Goal: Task Accomplishment & Management: Manage account settings

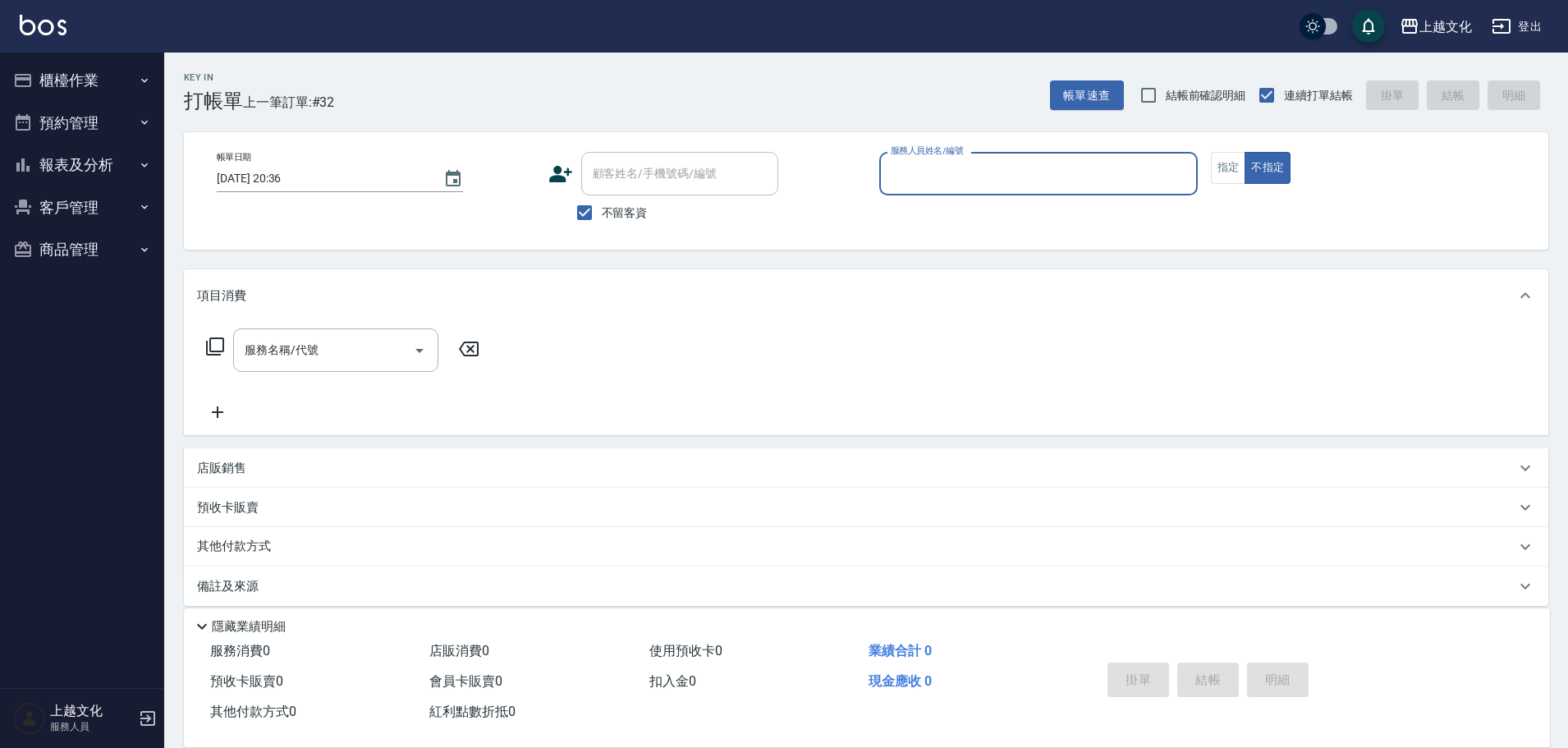
click at [88, 163] on button "報表及分析" at bounding box center [82, 165] width 151 height 43
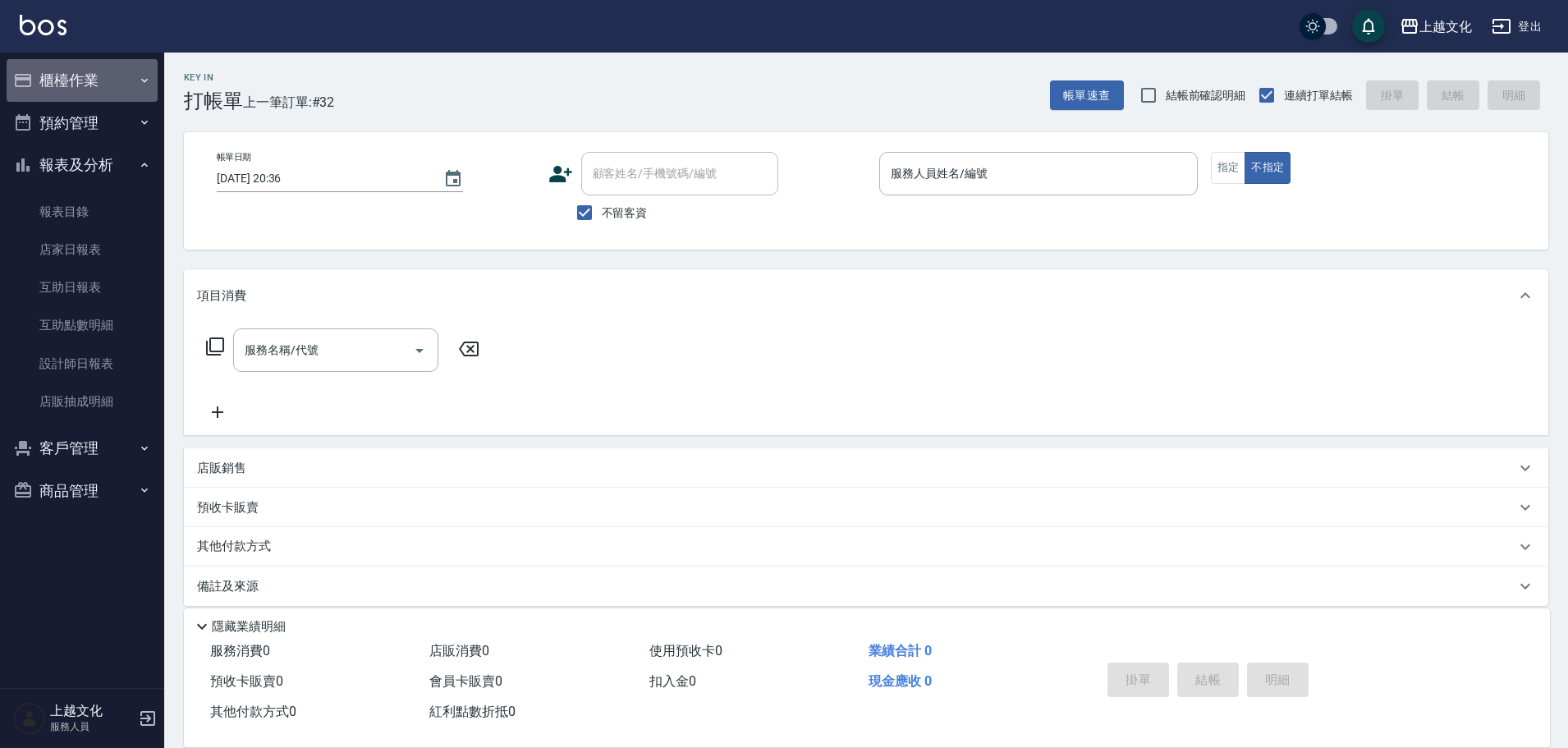
click at [69, 84] on button "櫃檯作業" at bounding box center [82, 81] width 151 height 43
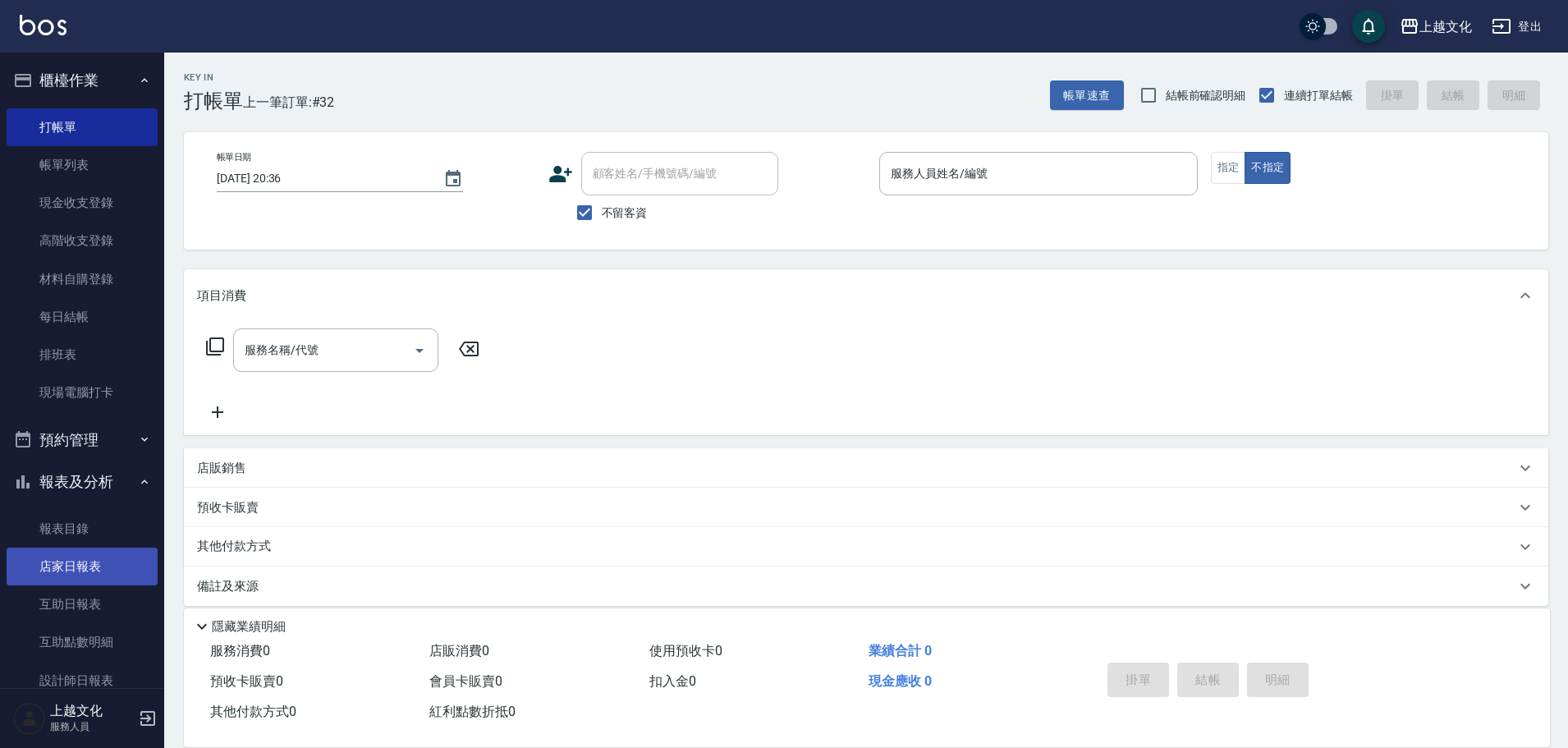
click at [74, 560] on link "店家日報表" at bounding box center [82, 566] width 151 height 38
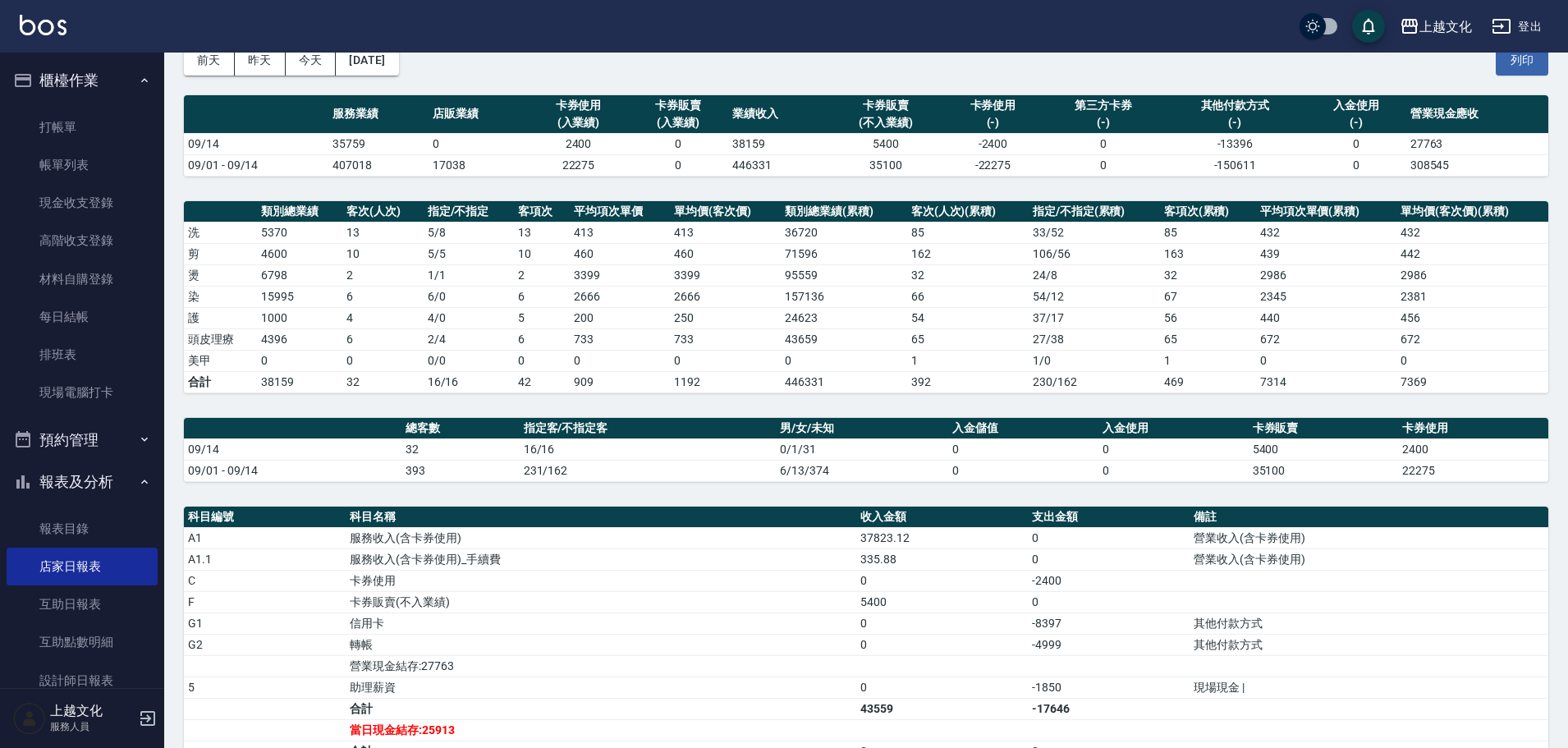
scroll to position [246, 0]
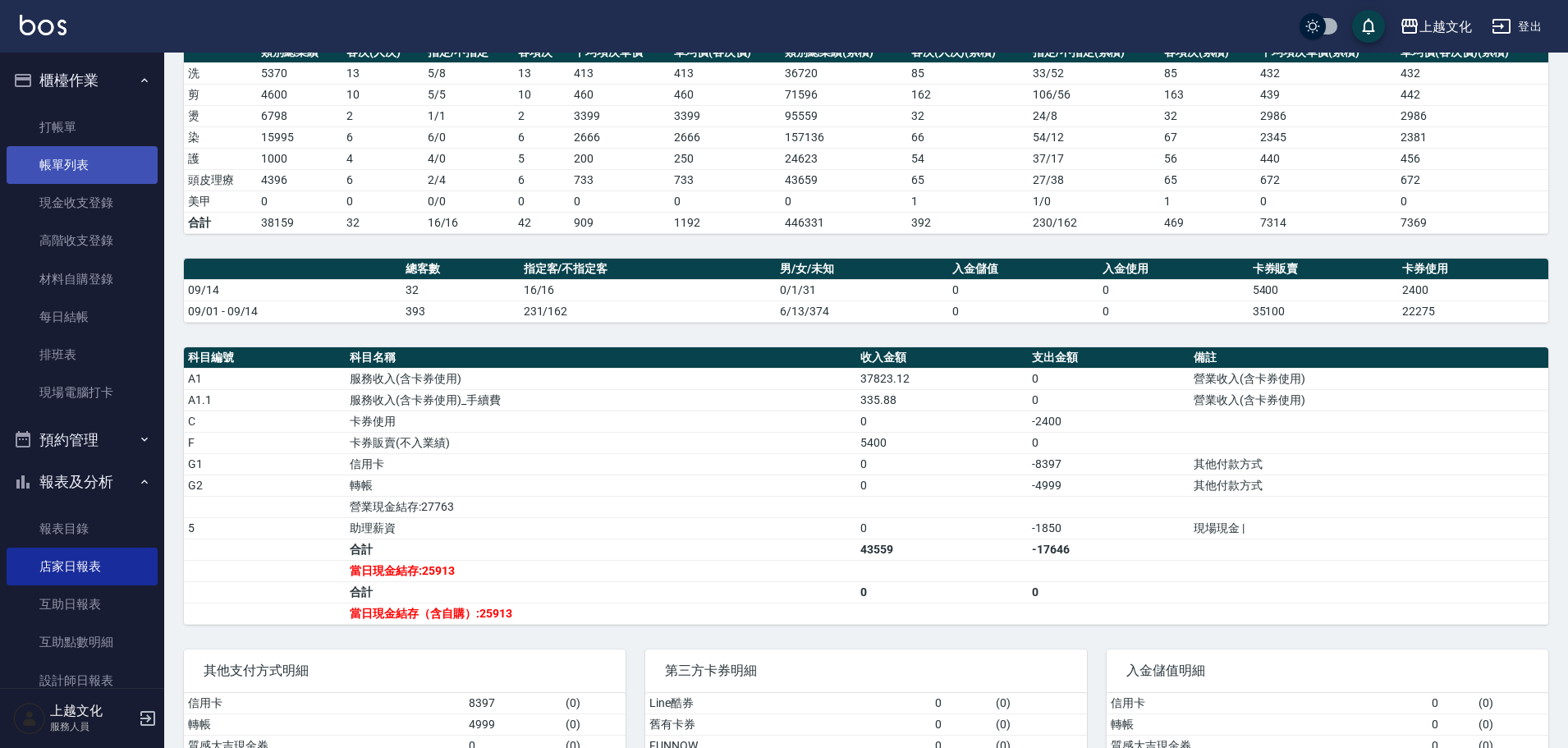
click at [86, 162] on link "帳單列表" at bounding box center [82, 164] width 151 height 38
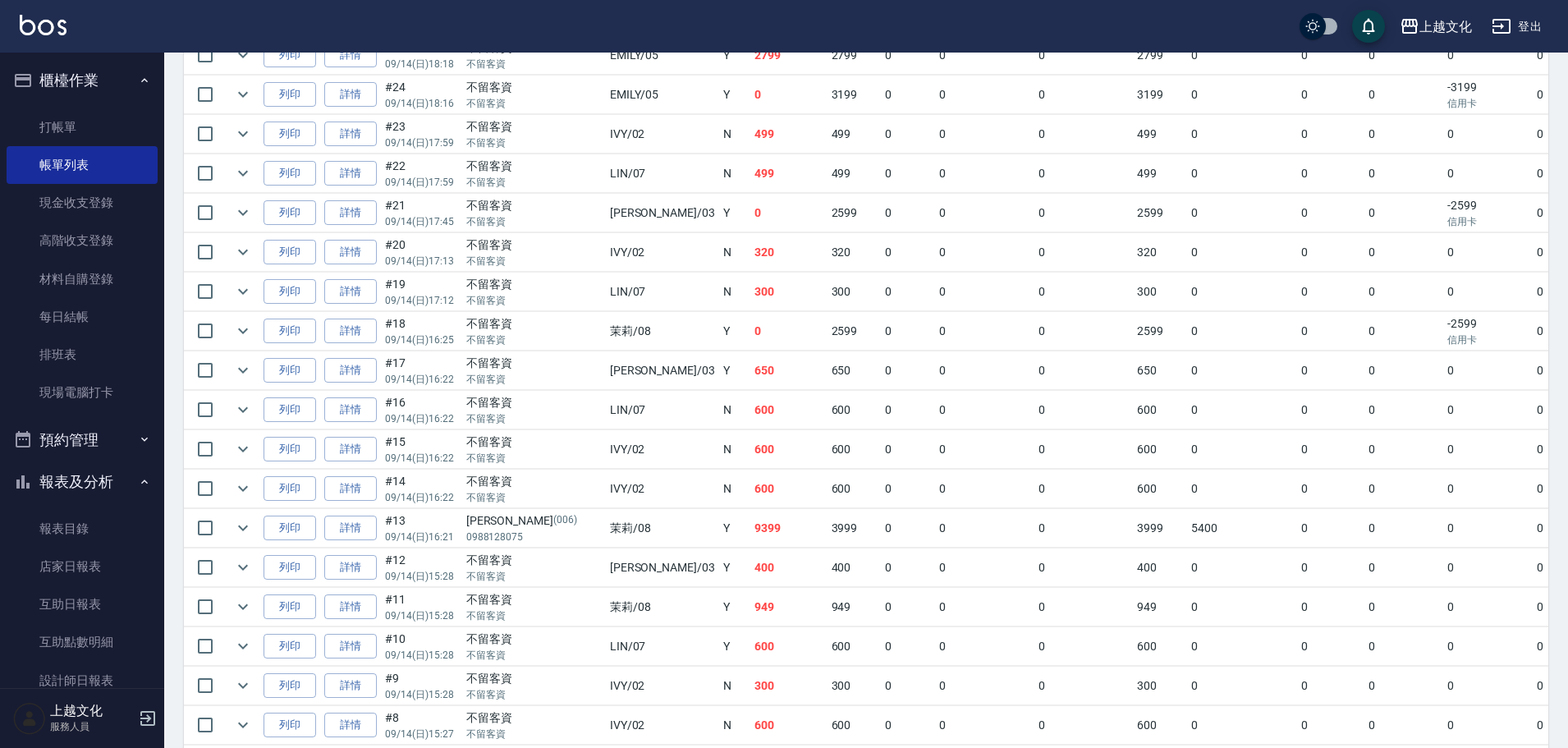
scroll to position [739, 0]
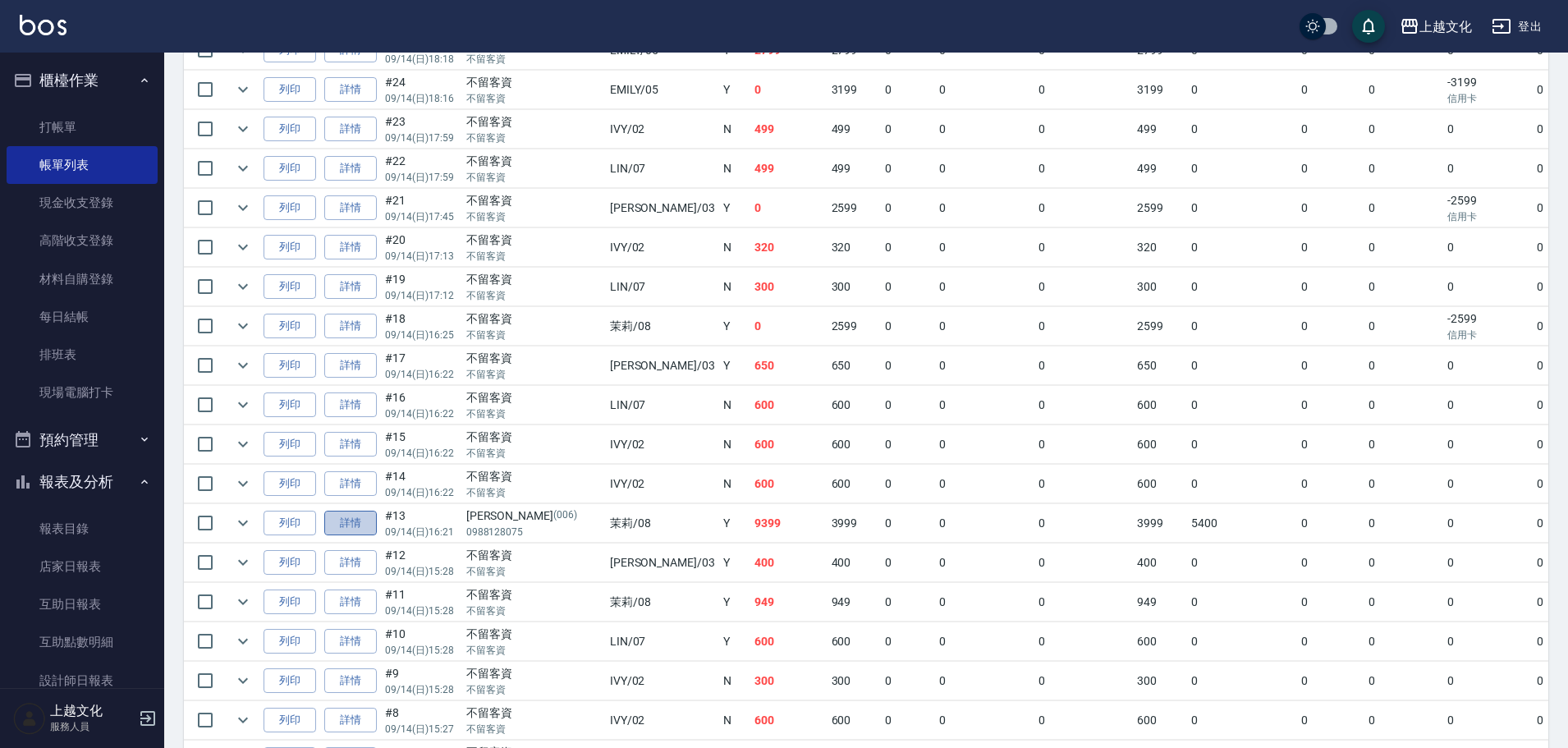
click at [367, 529] on link "詳情" at bounding box center [350, 523] width 52 height 26
click at [367, 529] on div "ORDERS 帳單列表 新開單 前天 昨天 今天 2025/09/14 設計師編號/姓名 設計師編號/姓名 顧客編號/姓名 顧客編號/姓名 其他付款方式 其他…" at bounding box center [784, 171] width 1568 height 1819
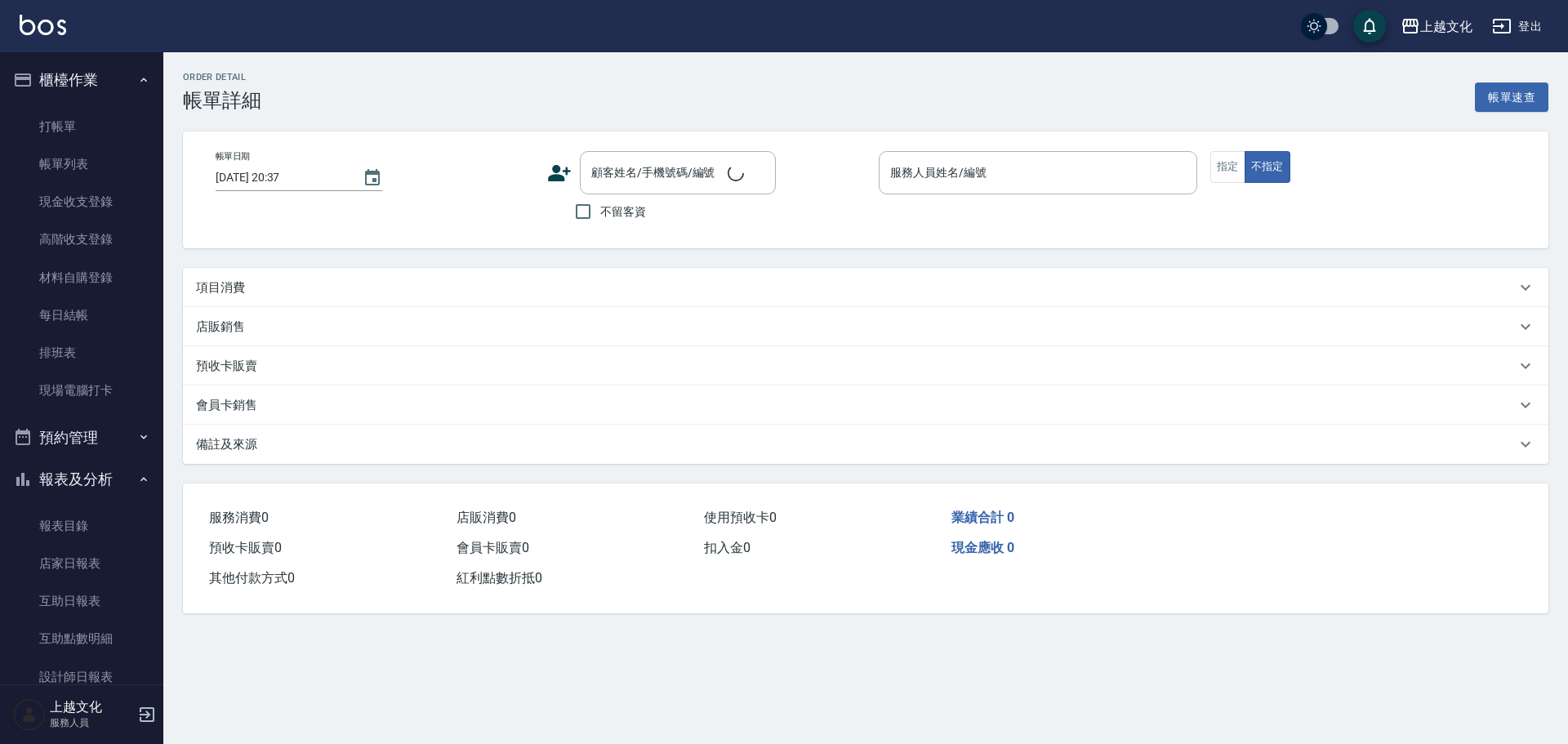
type input "2025/09/14 16:21"
type input "茉莉-08"
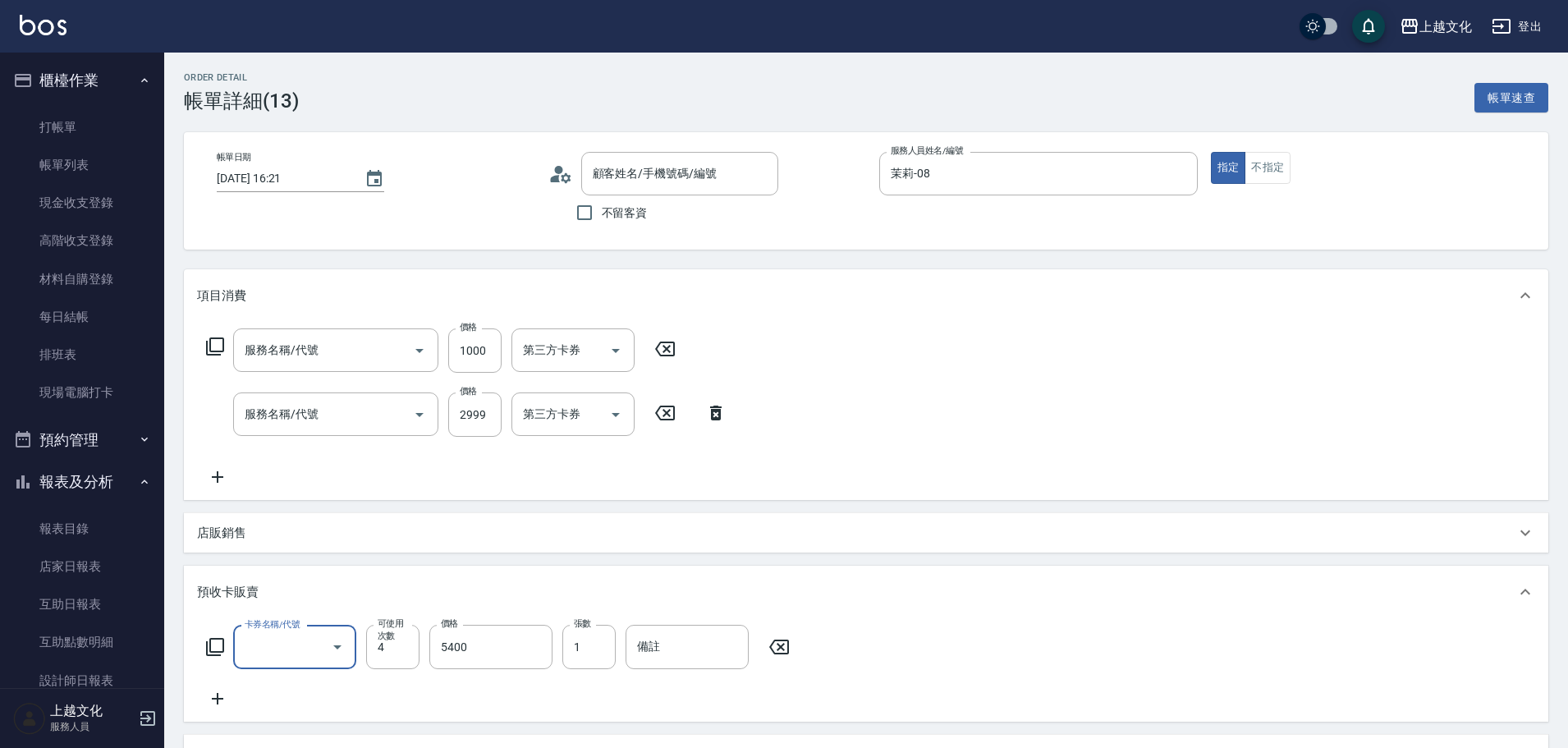
type input "李盈瑋/0988128075/006"
type input "歌德式四段護髮(504)"
type input "日系染髮(401)"
type input "歌德包卡(003)"
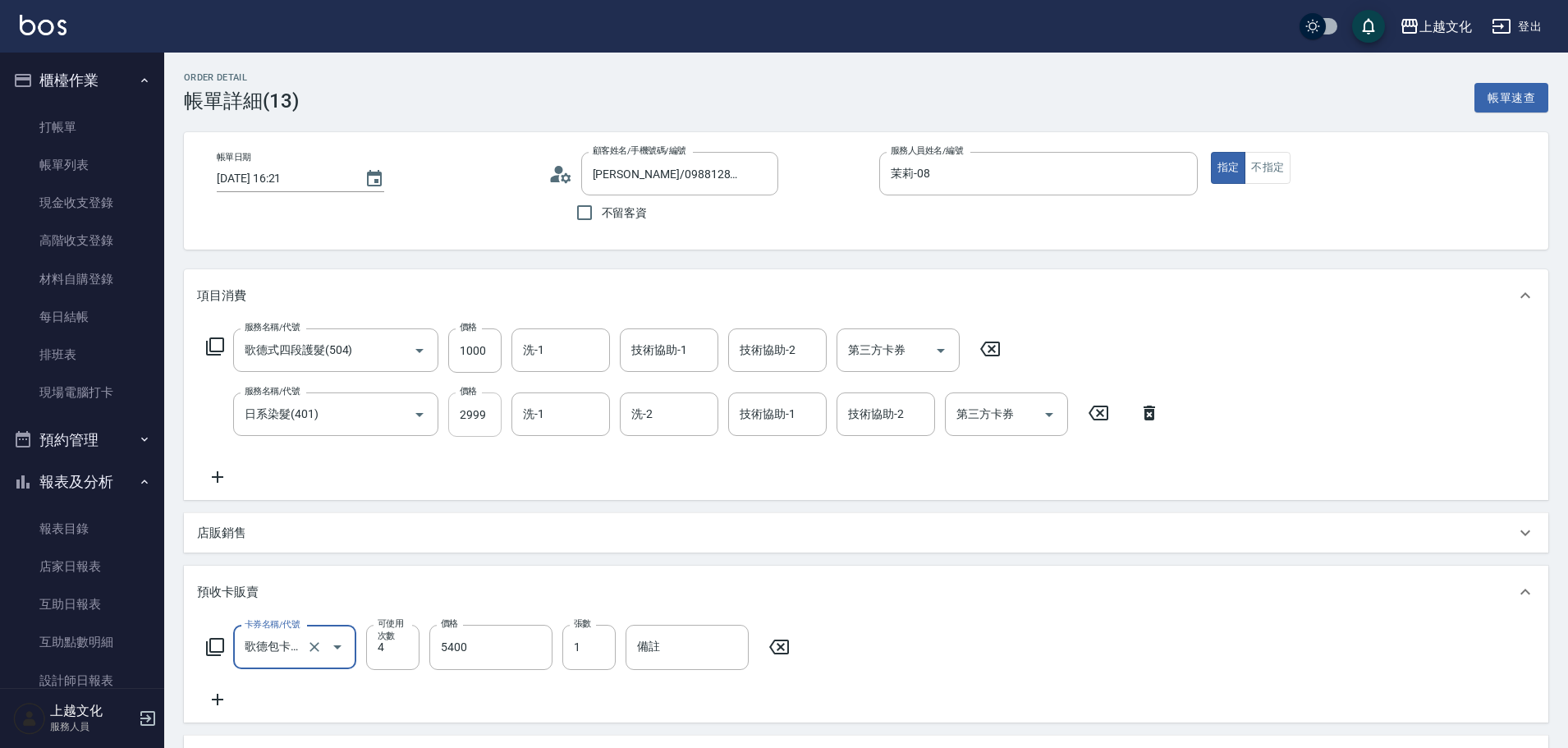
click at [482, 427] on input "2999" at bounding box center [475, 415] width 53 height 44
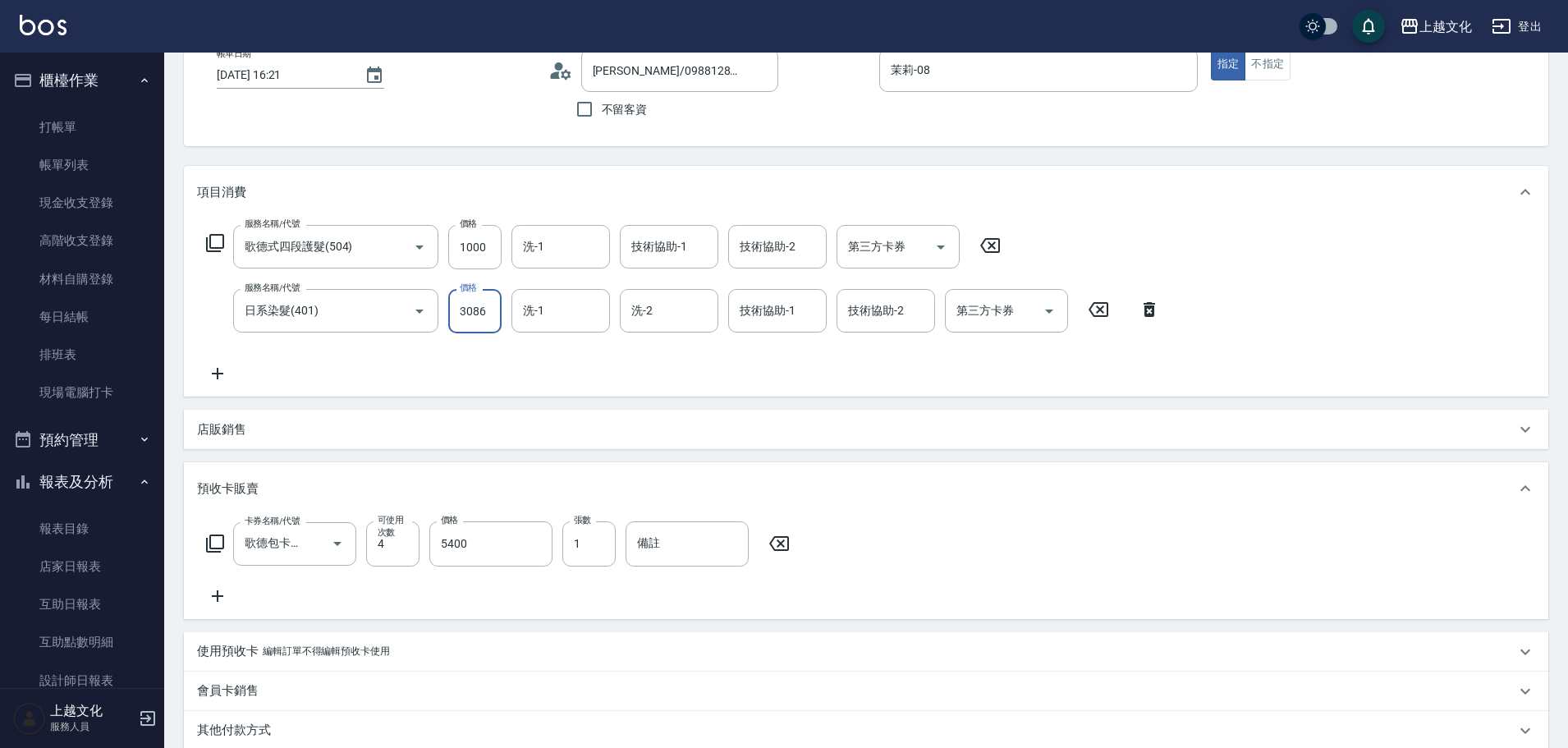
scroll to position [322, 0]
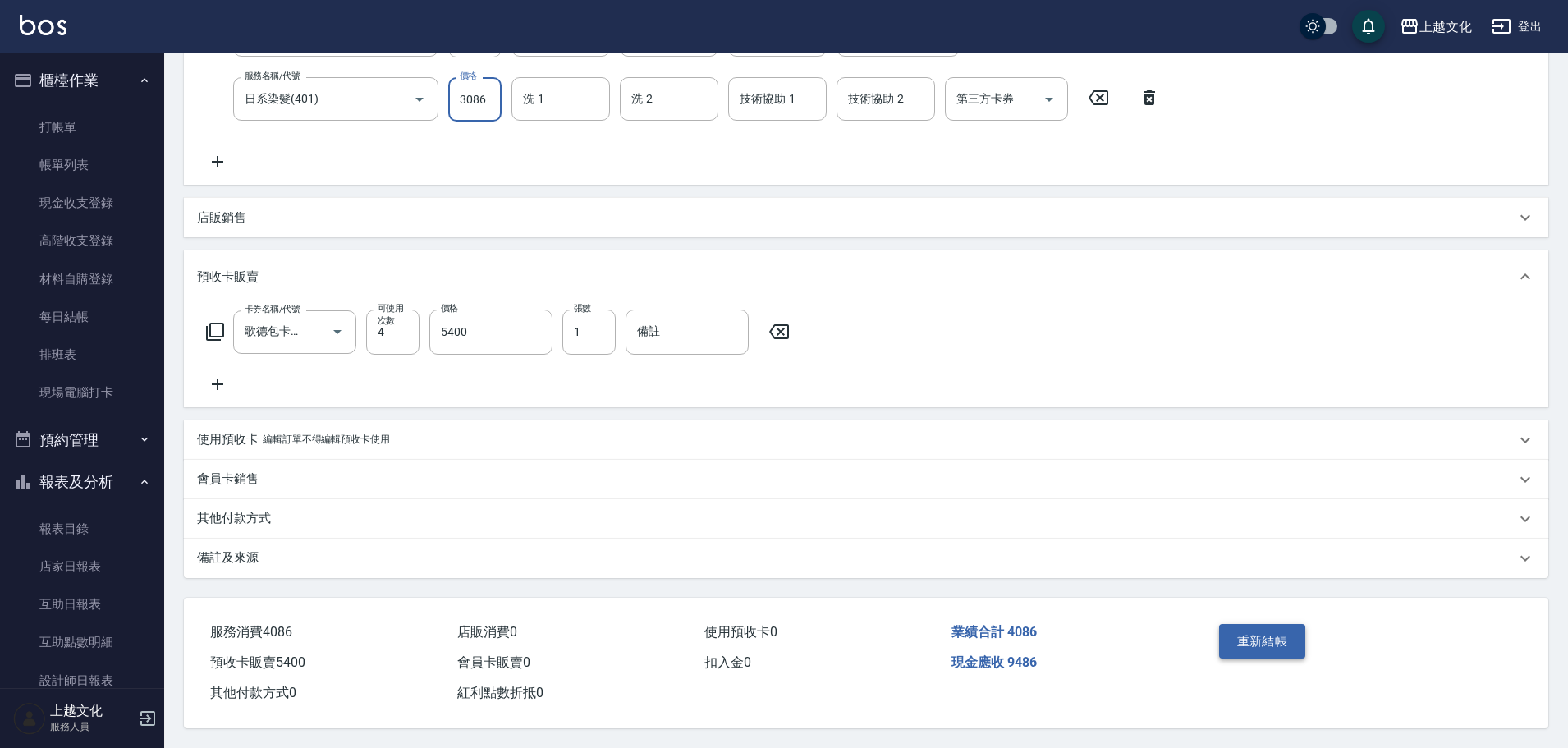
type input "3086"
click at [1245, 636] on button "重新結帳" at bounding box center [1262, 641] width 87 height 35
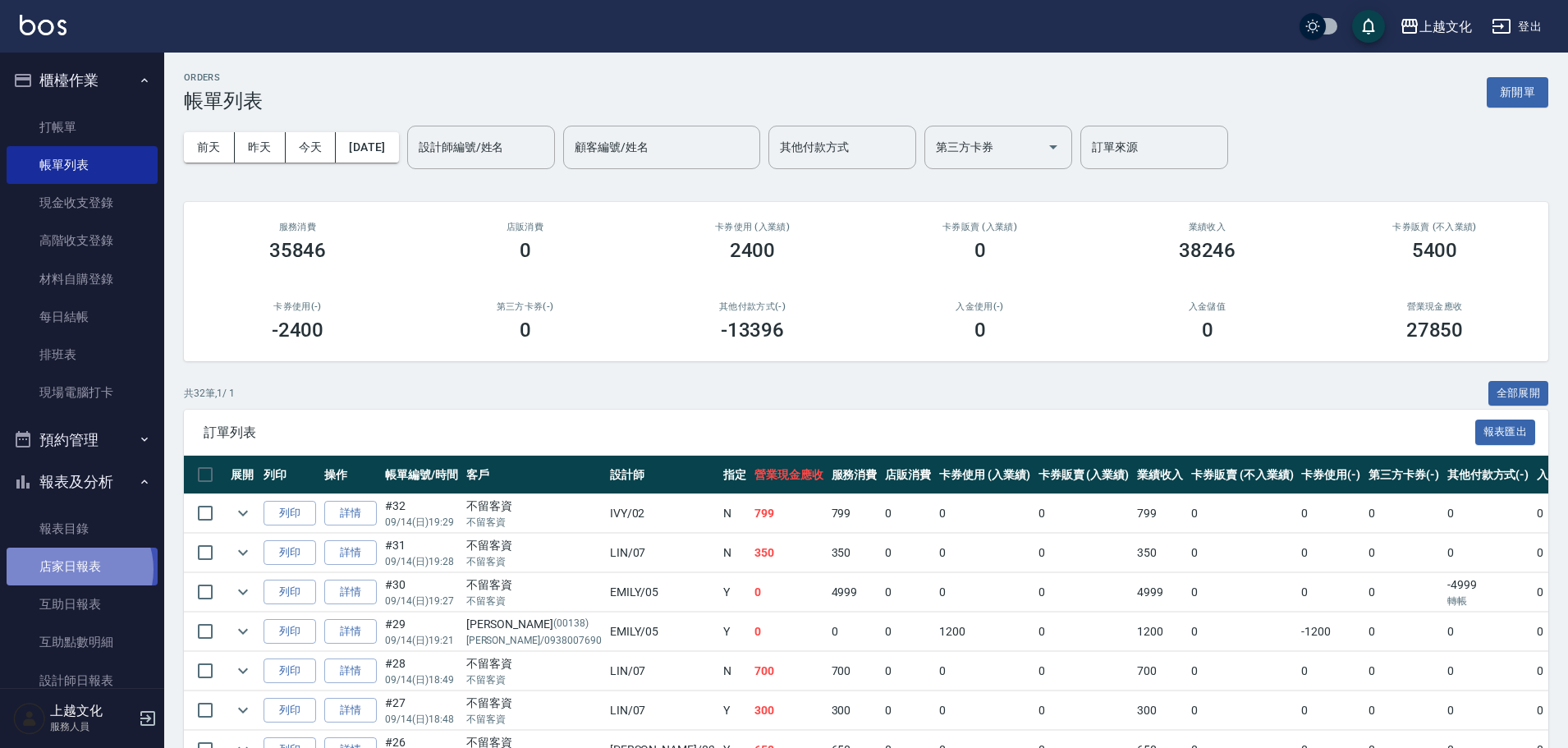
click at [77, 569] on link "店家日報表" at bounding box center [82, 566] width 151 height 38
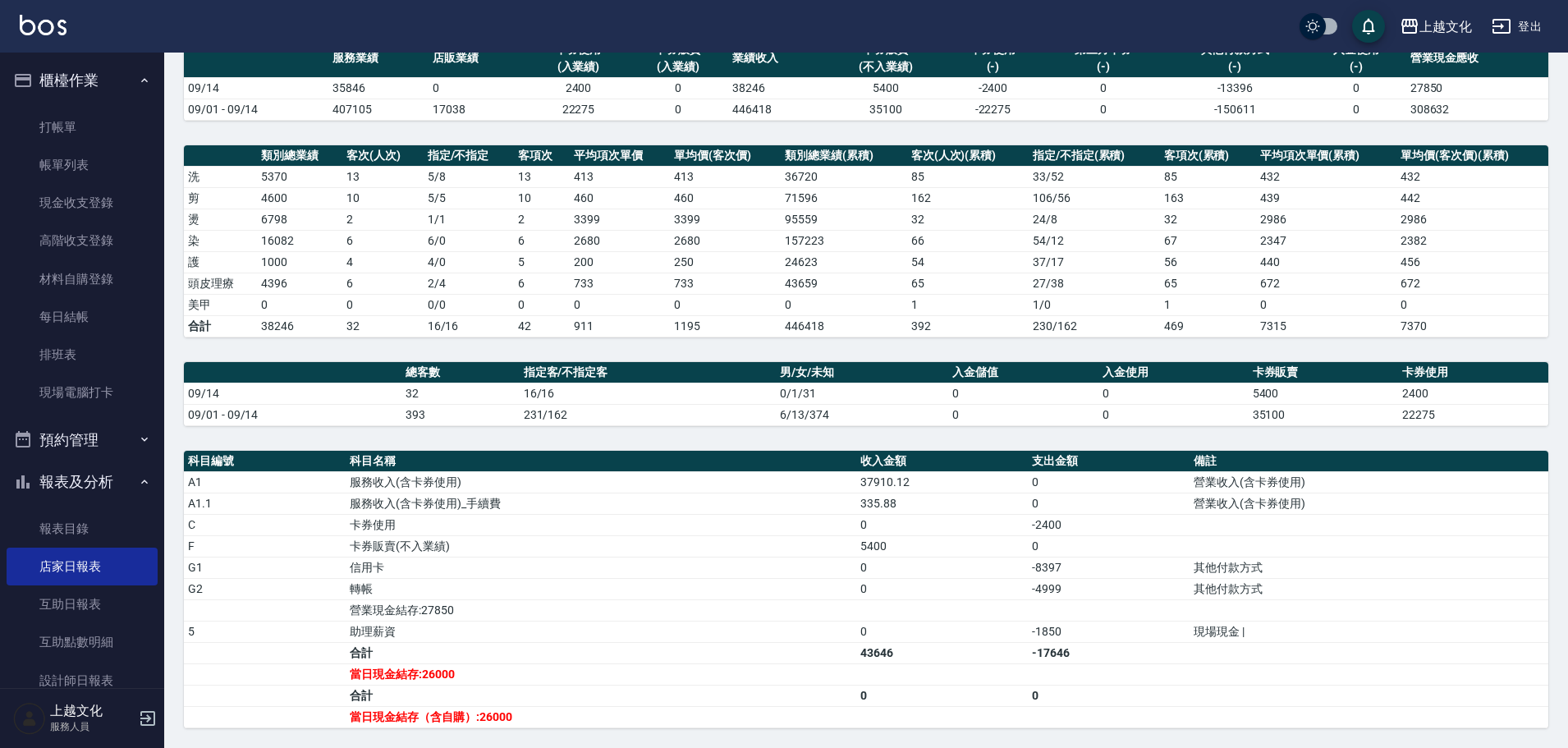
scroll to position [316, 0]
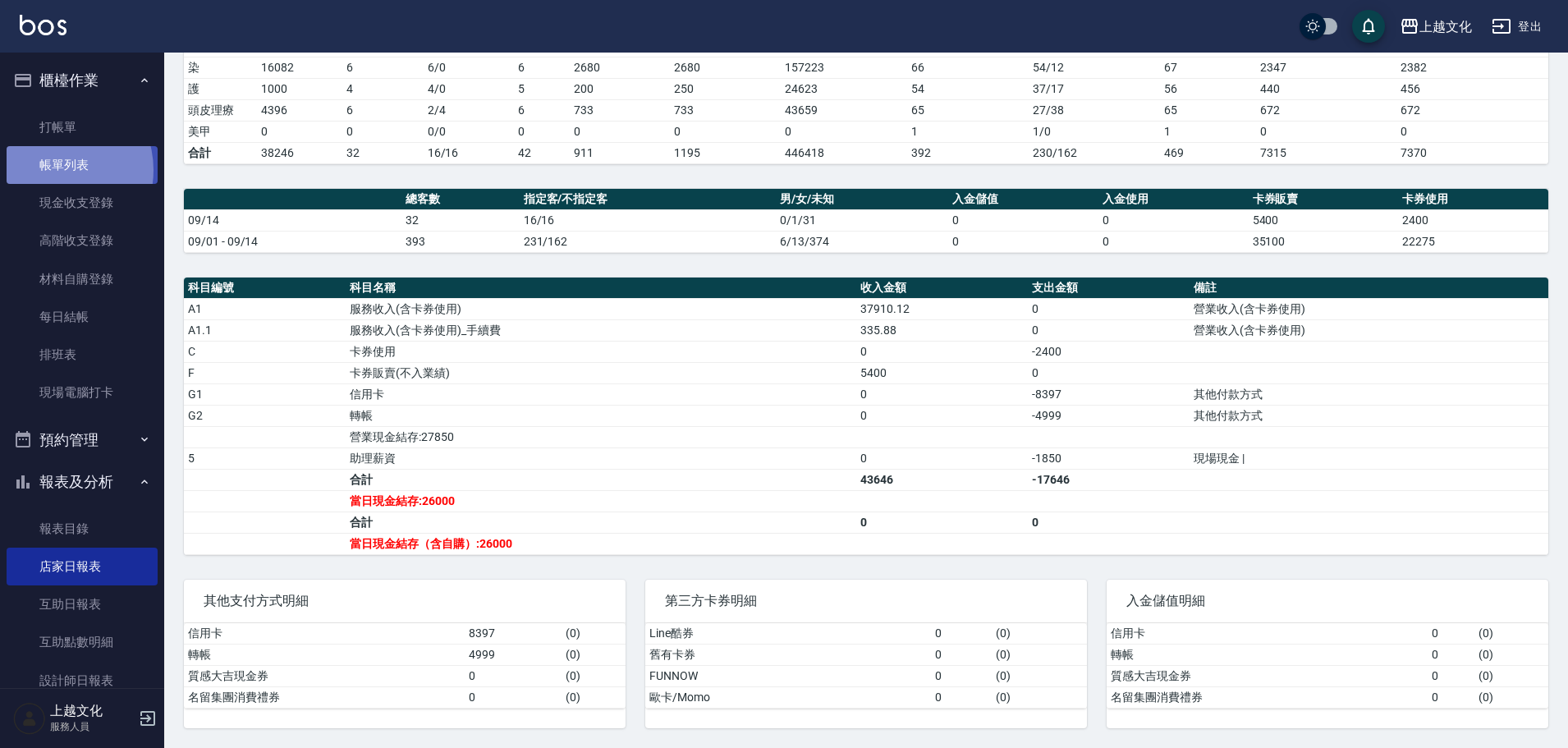
click at [54, 170] on link "帳單列表" at bounding box center [82, 164] width 151 height 38
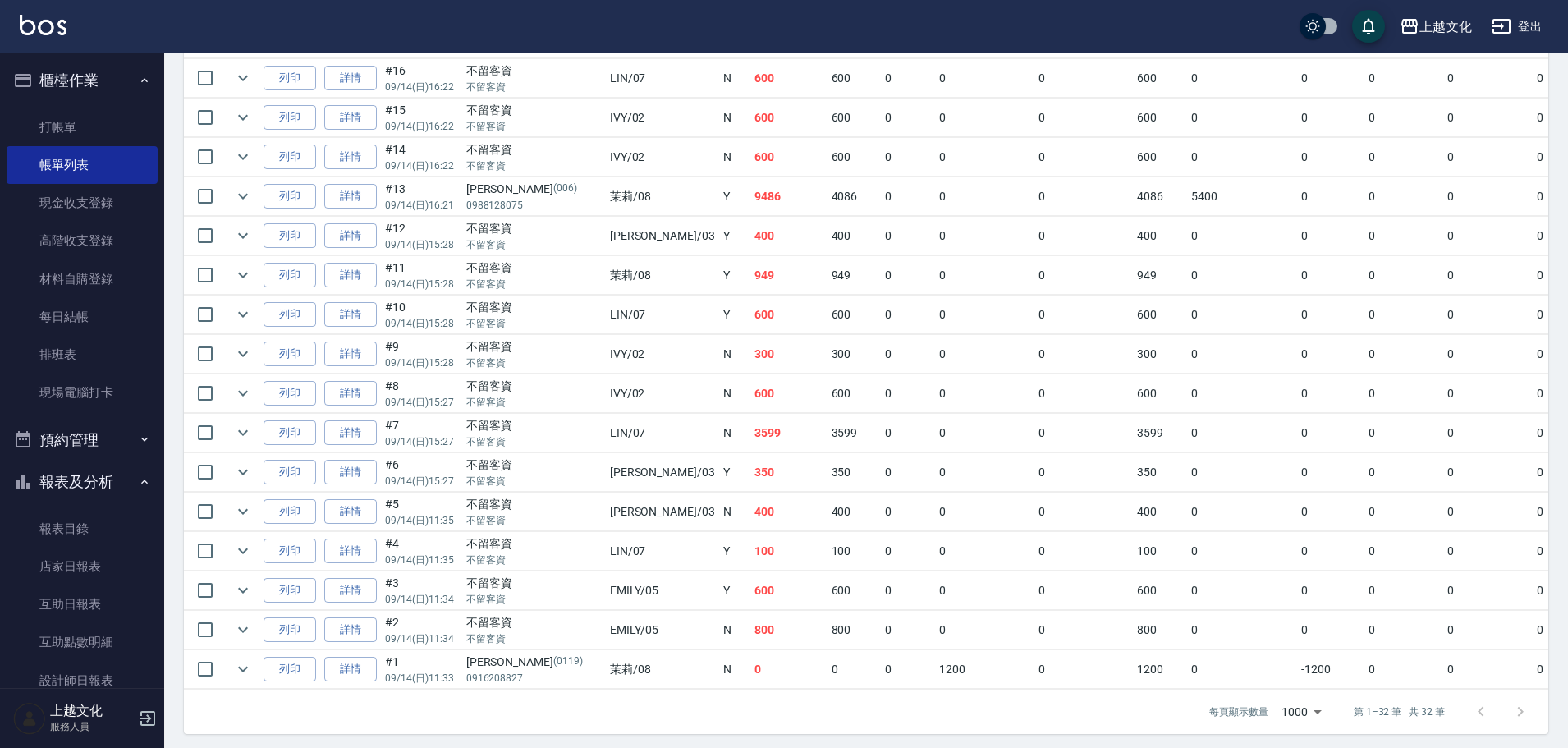
scroll to position [1067, 0]
click at [372, 190] on link "詳情" at bounding box center [350, 195] width 52 height 26
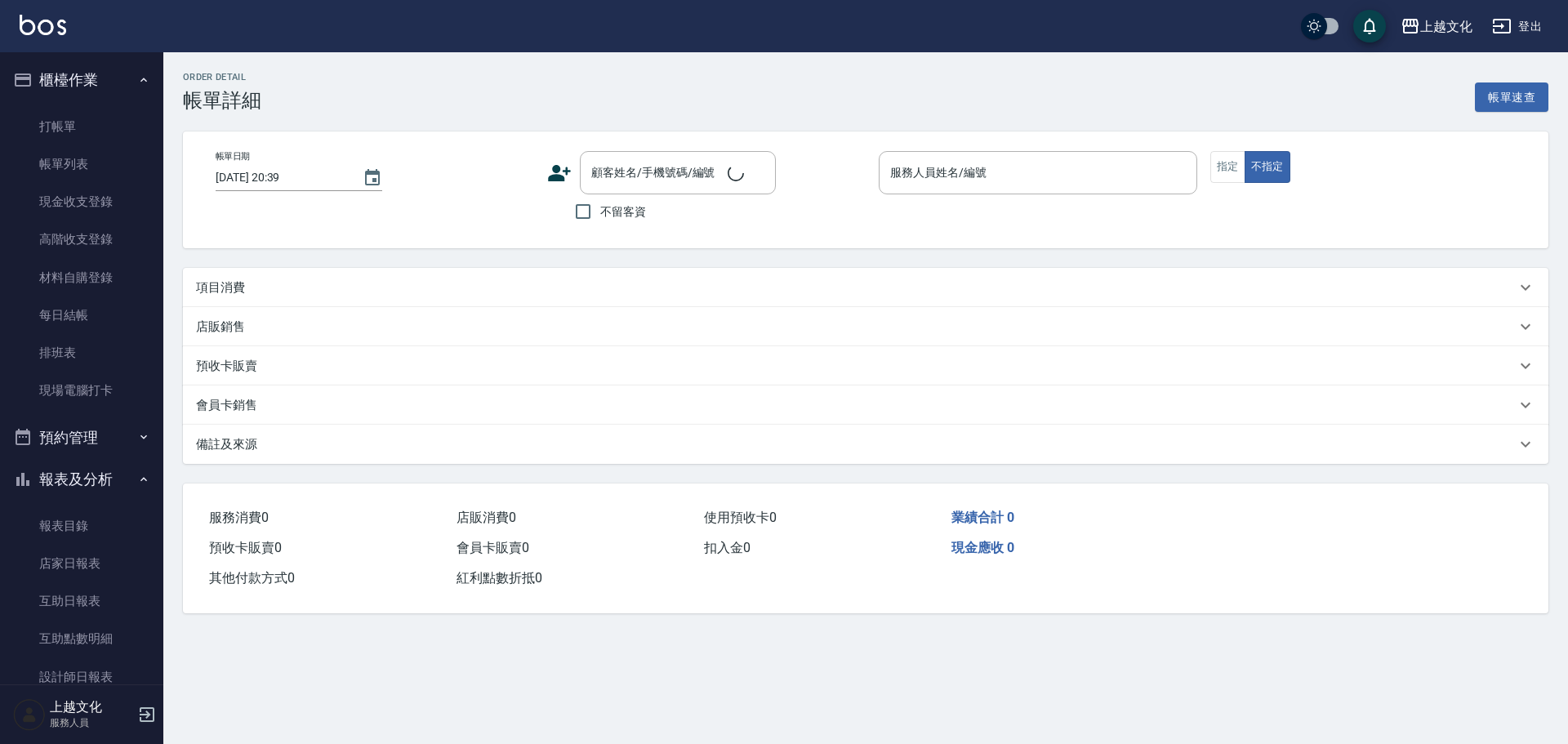
type input "2025/09/14 16:21"
type input "茉莉-08"
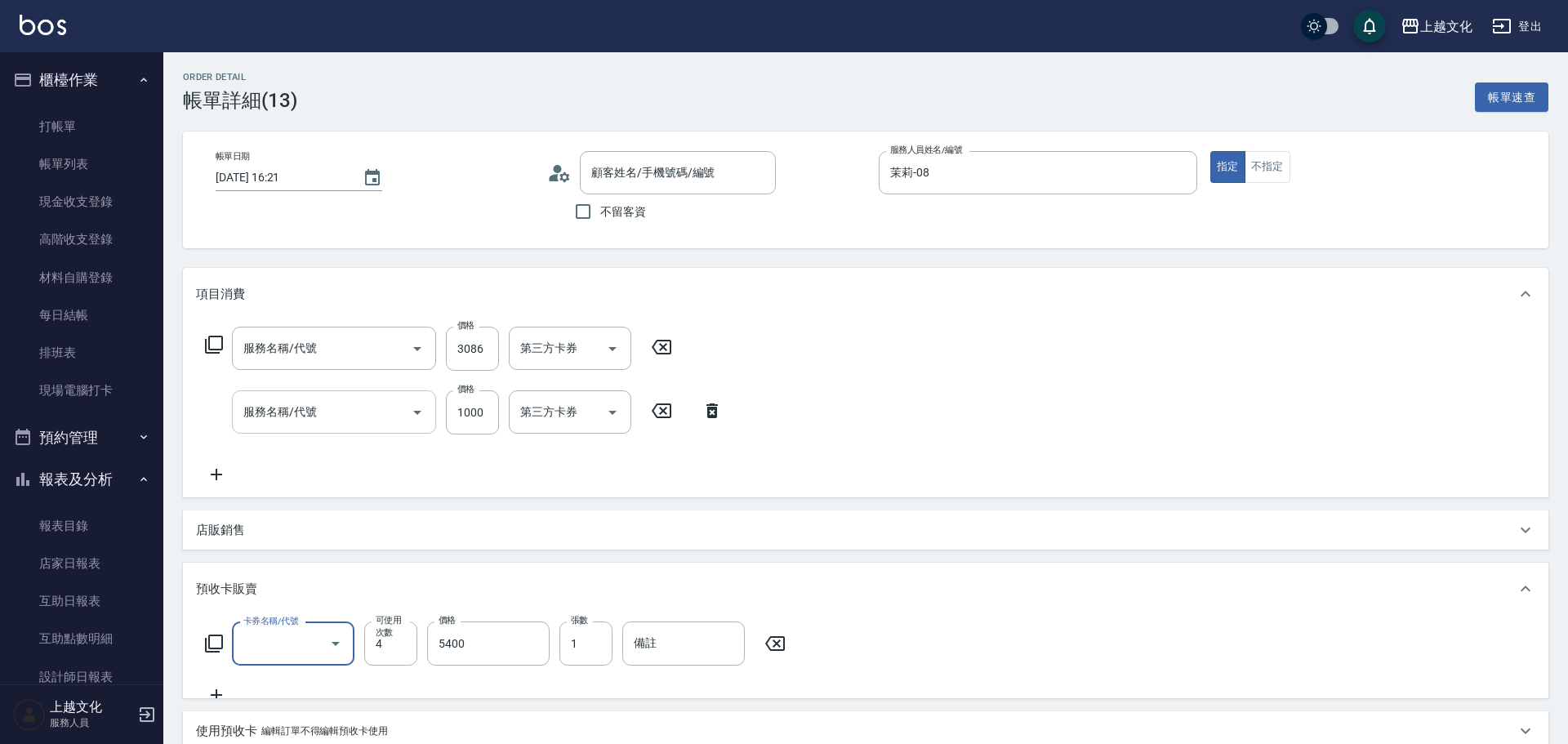
type input "李盈瑋/0988128075/006"
type input "日系染髮(401)"
type input "歌德式四段護髮(504)"
type input "歌德包卡(003)"
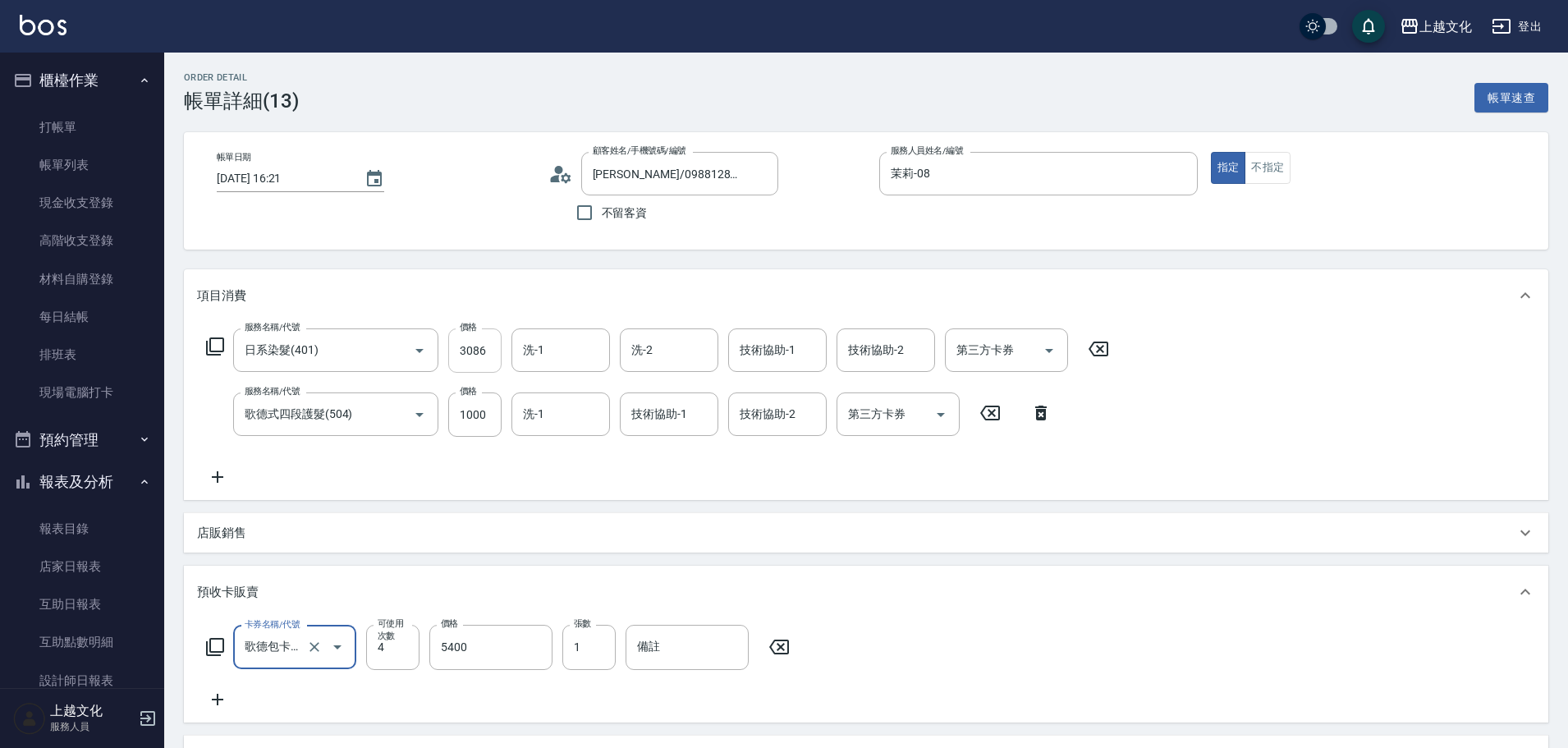
click at [491, 356] on input "3086" at bounding box center [475, 351] width 53 height 44
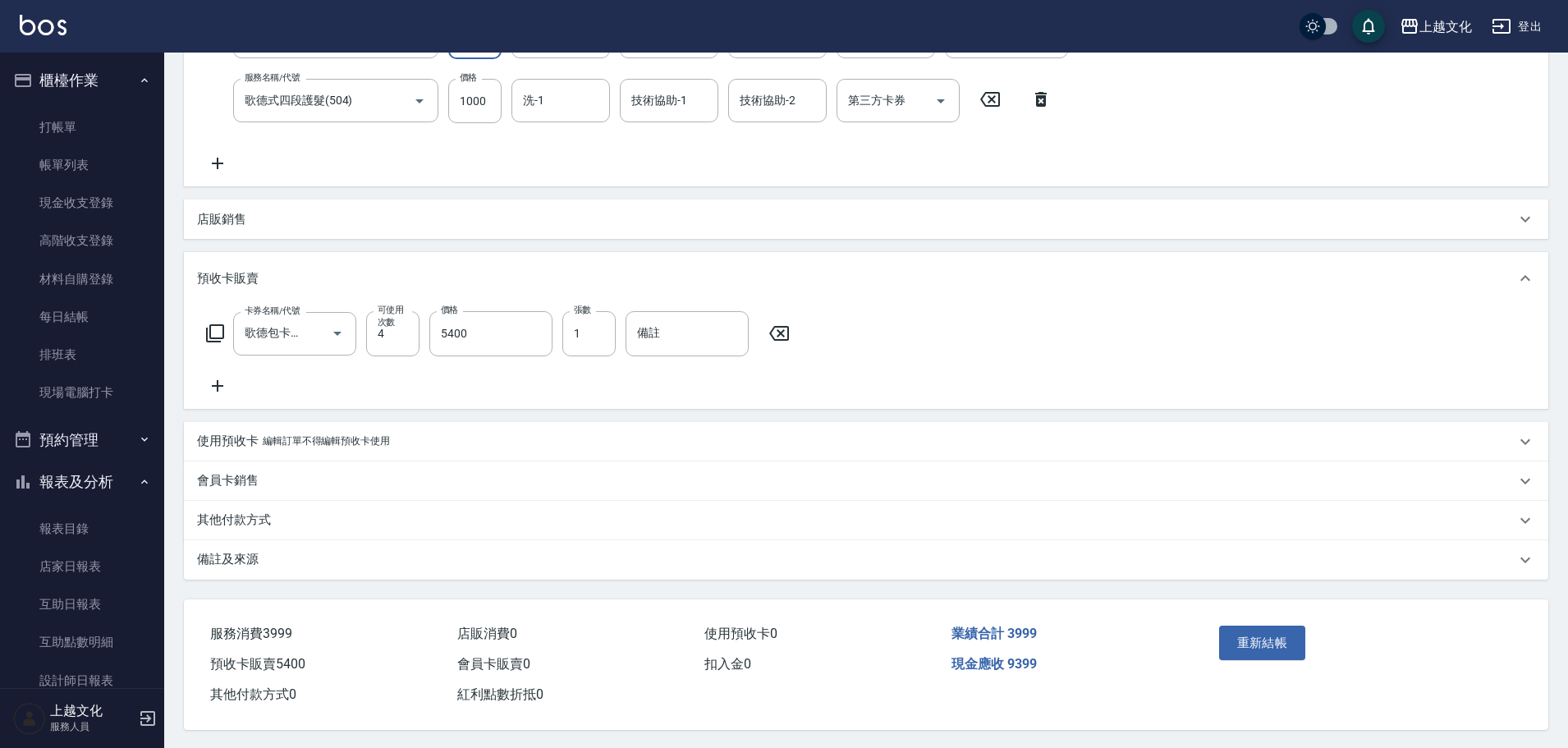
scroll to position [322, 0]
type input "2999"
click at [1295, 640] on button "重新結帳" at bounding box center [1262, 641] width 87 height 35
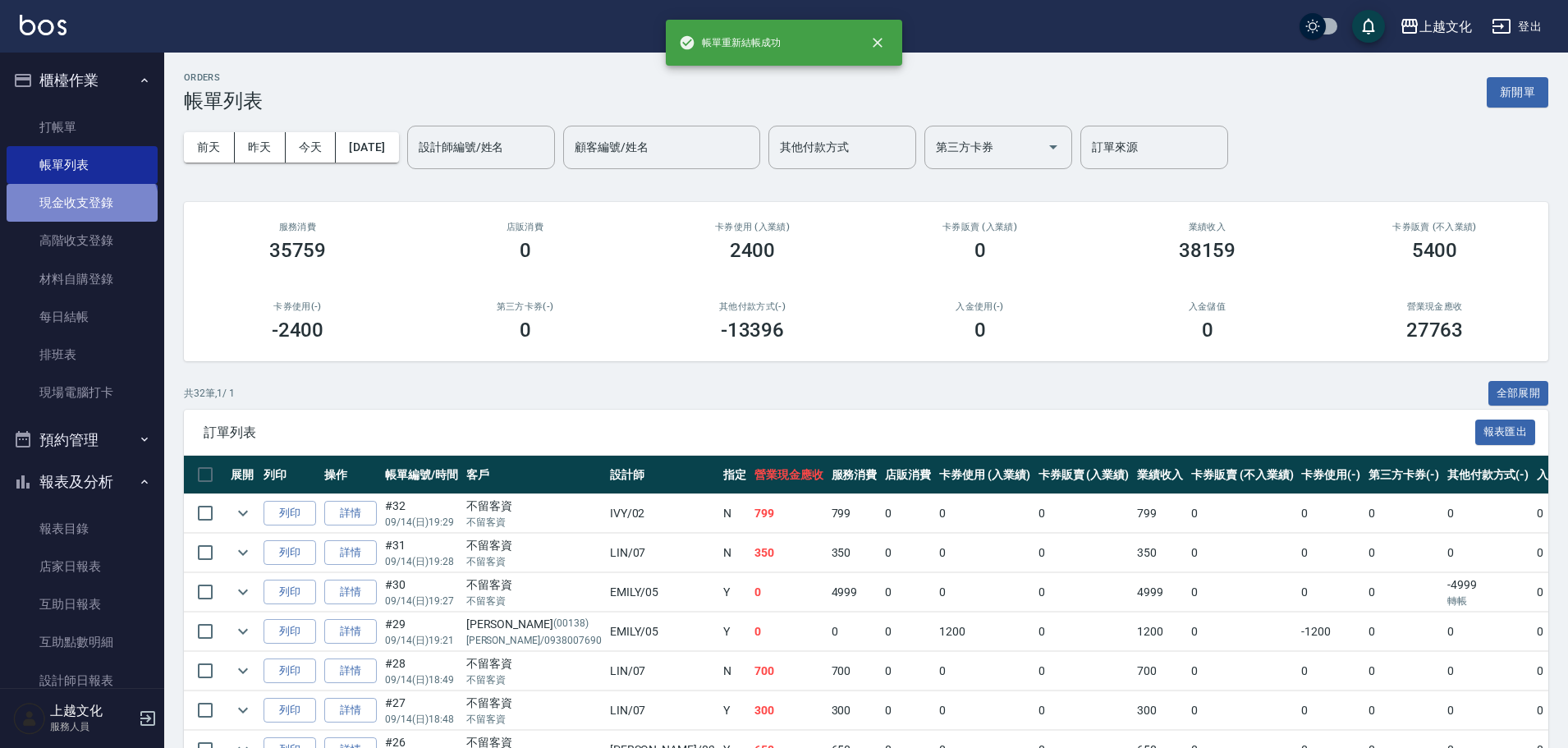
click at [81, 211] on link "現金收支登錄" at bounding box center [82, 203] width 151 height 38
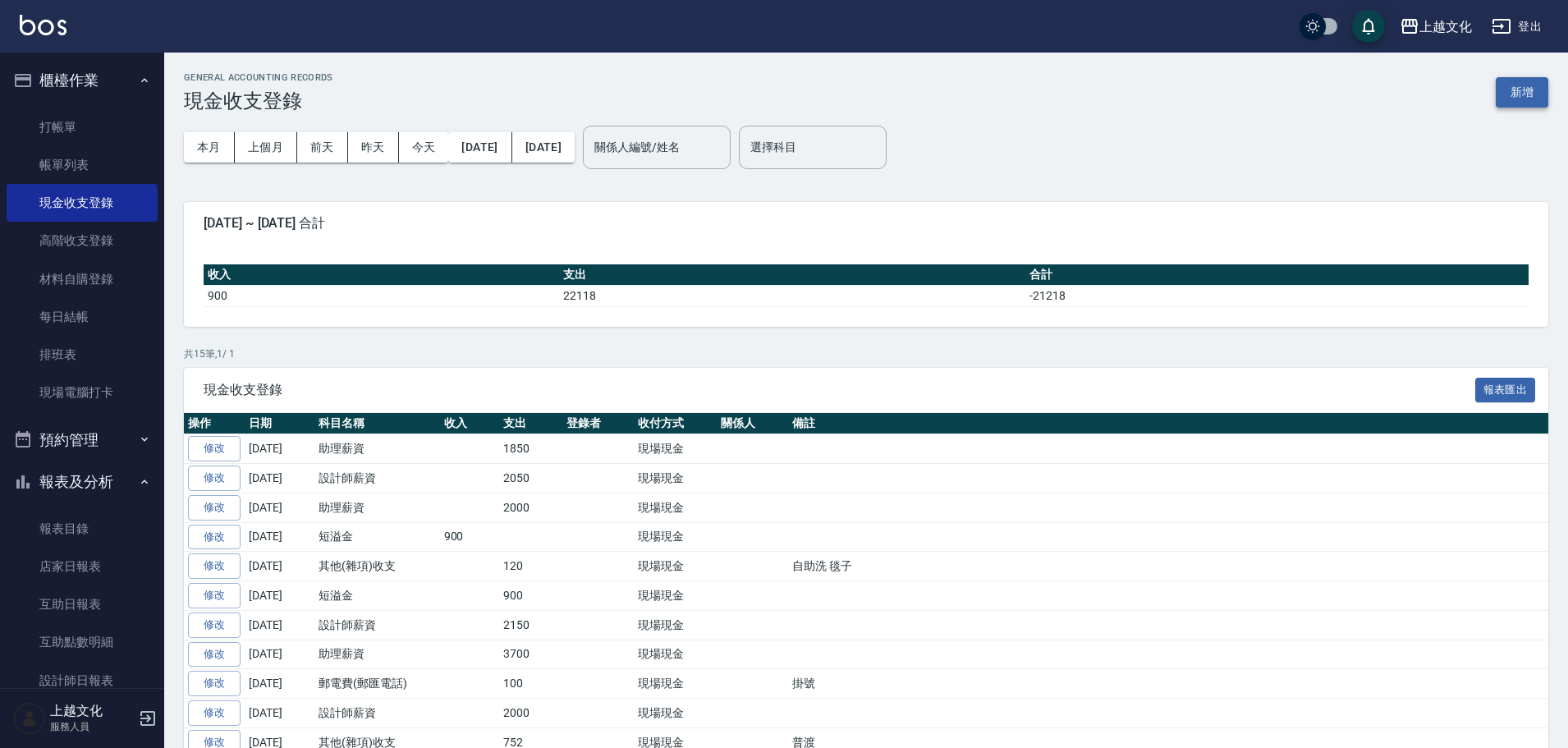
click at [1511, 91] on button "新增" at bounding box center [1522, 92] width 52 height 30
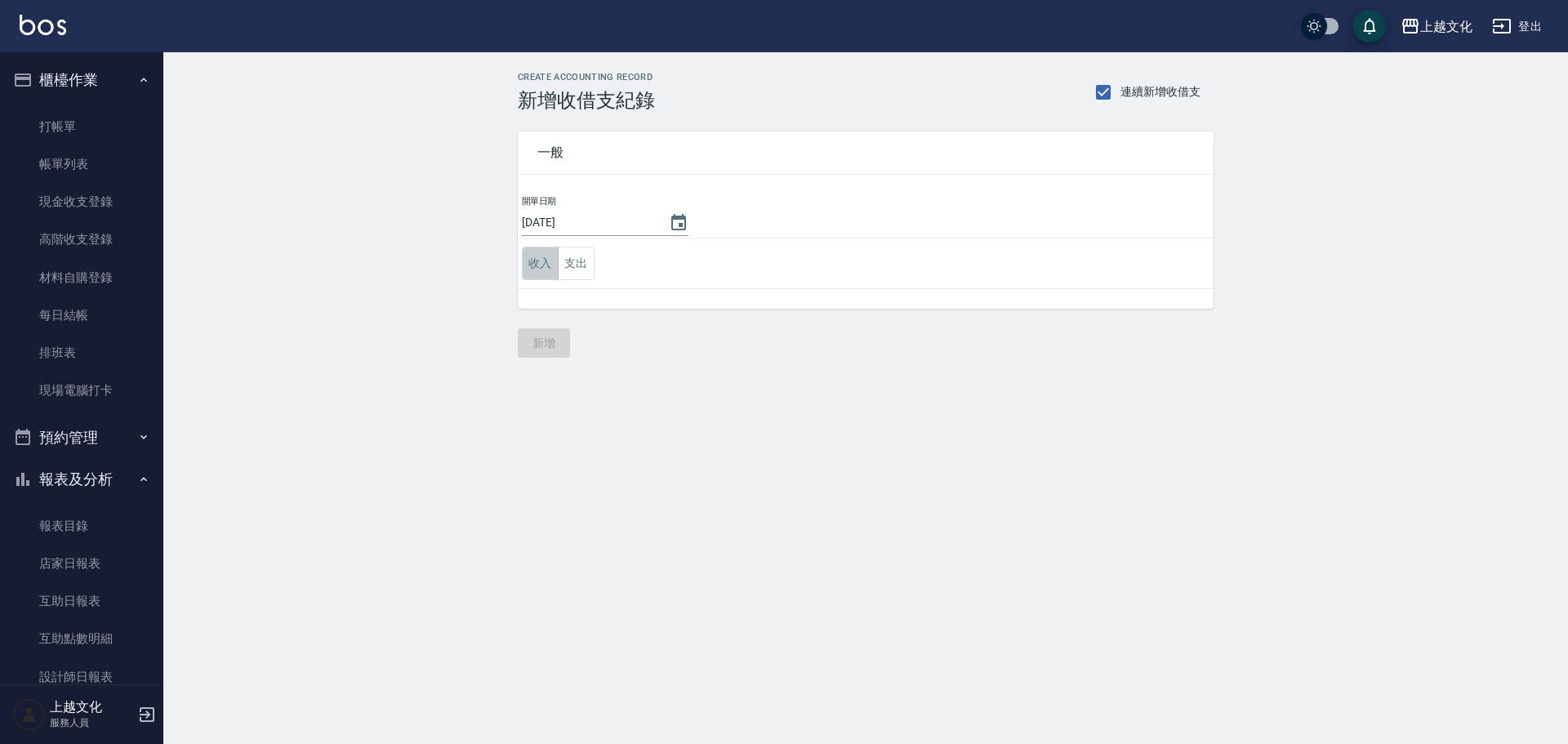
click at [528, 264] on button "收入" at bounding box center [541, 263] width 37 height 34
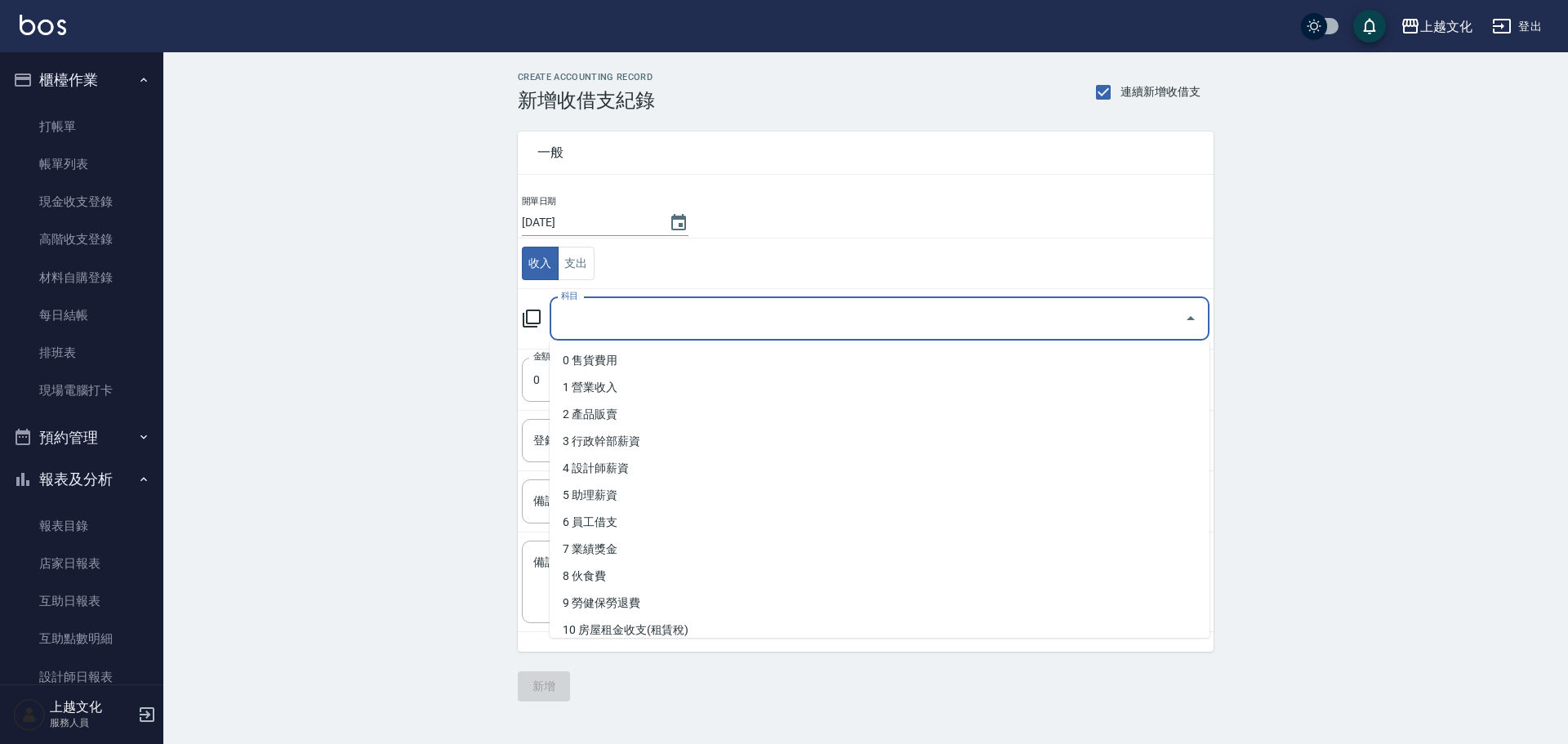
click at [601, 322] on input "科目" at bounding box center [867, 319] width 620 height 28
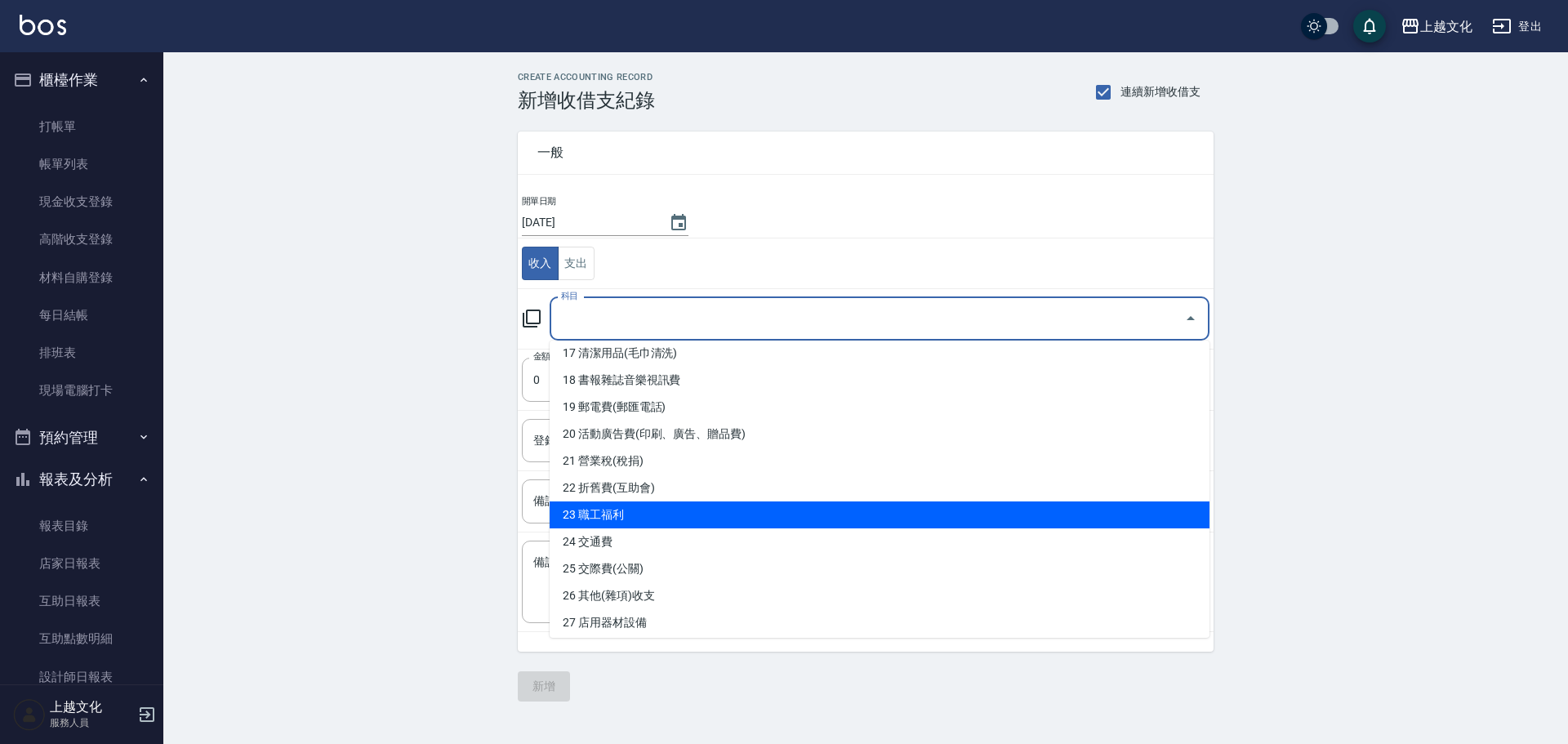
scroll to position [572, 0]
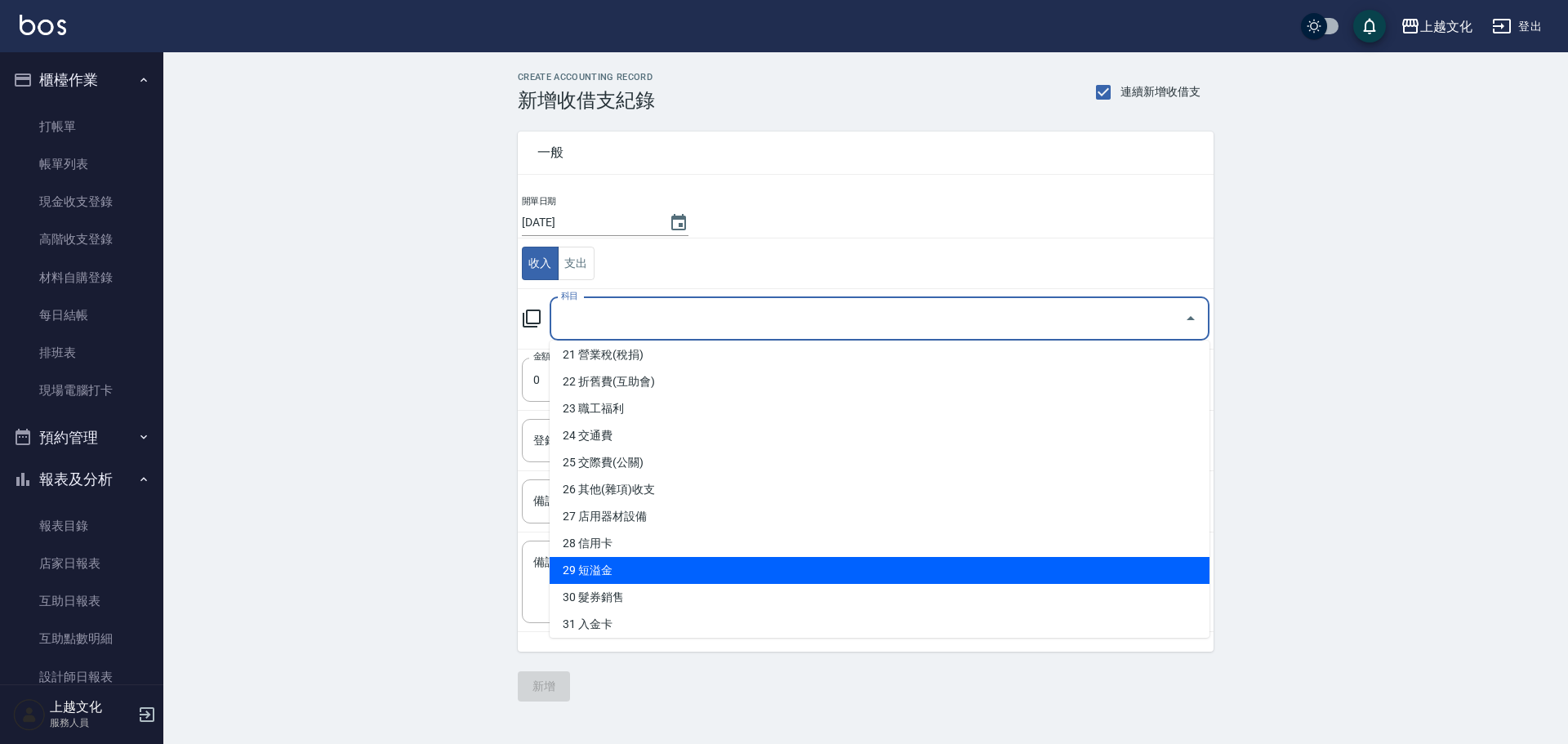
click at [644, 572] on li "29 短溢金" at bounding box center [879, 570] width 660 height 27
type input "29 短溢金"
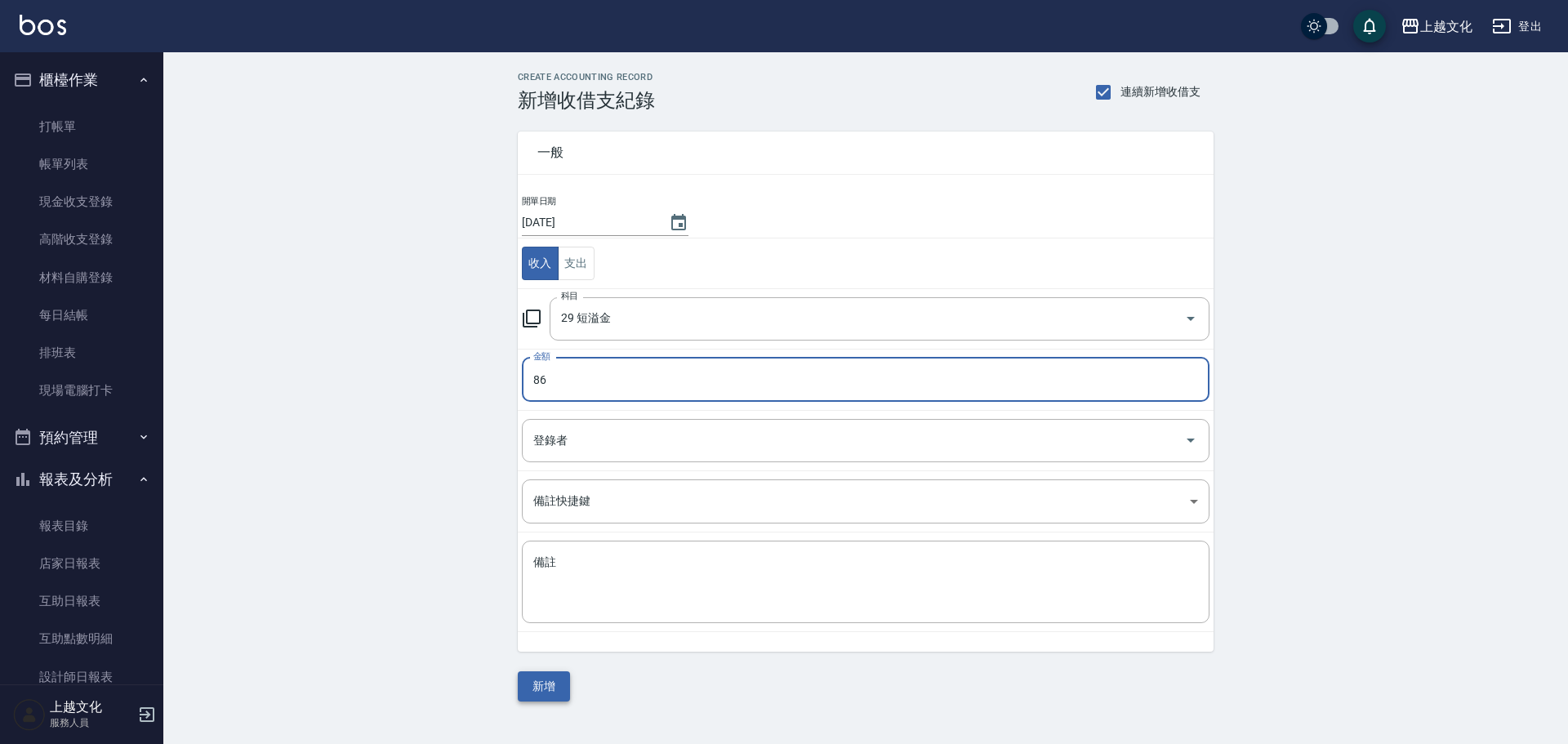
type input "86"
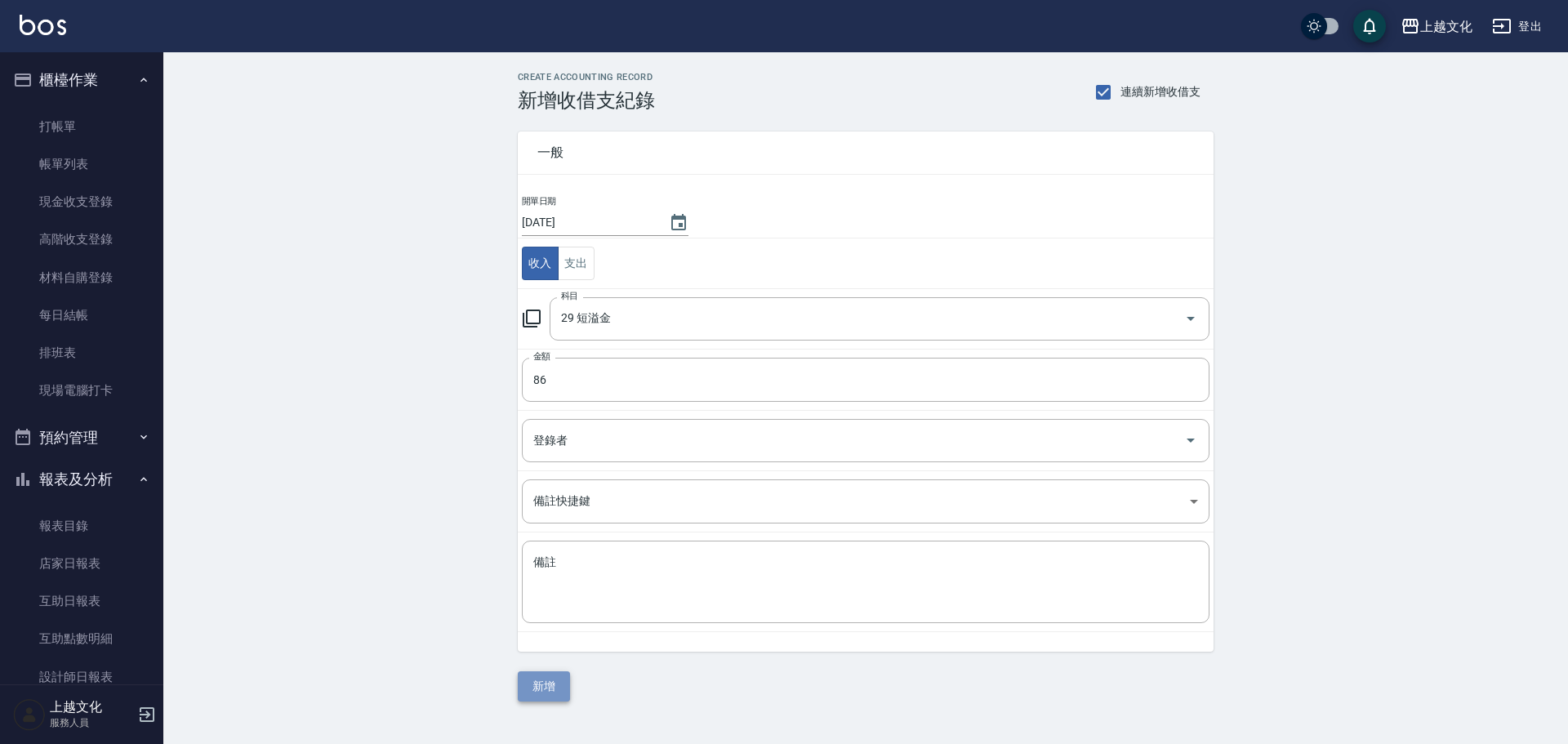
click at [549, 688] on button "新增" at bounding box center [544, 687] width 52 height 30
click at [549, 688] on div "一般 開單日期 2025/09/14 收入 支出 科目 29 短溢金 科目 金額 86 金額 登錄者 登錄者 備註快捷鍵 ​ 備註快捷鍵 備註 x 備註 新增" at bounding box center [865, 406] width 696 height 589
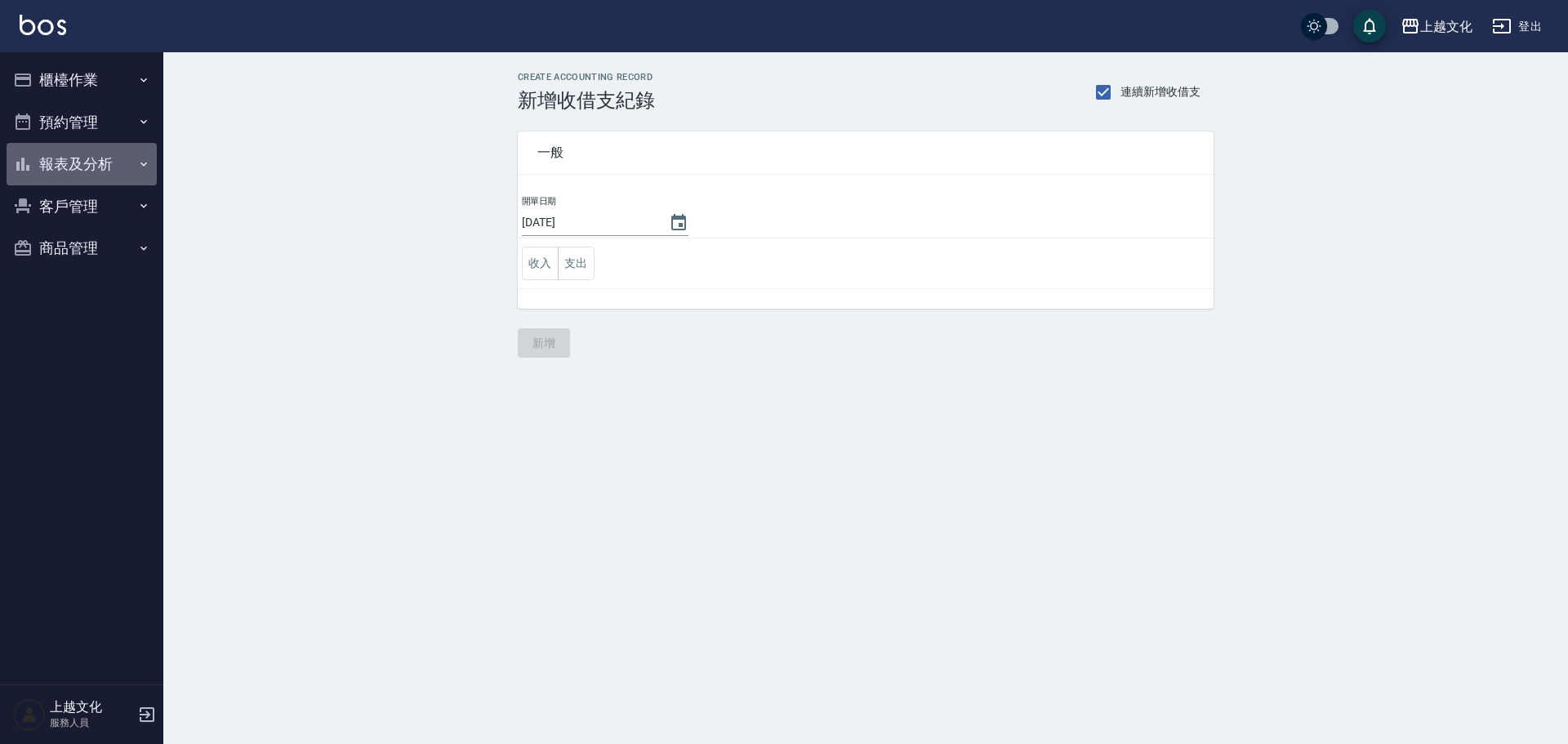
click at [80, 169] on button "報表及分析" at bounding box center [81, 164] width 150 height 42
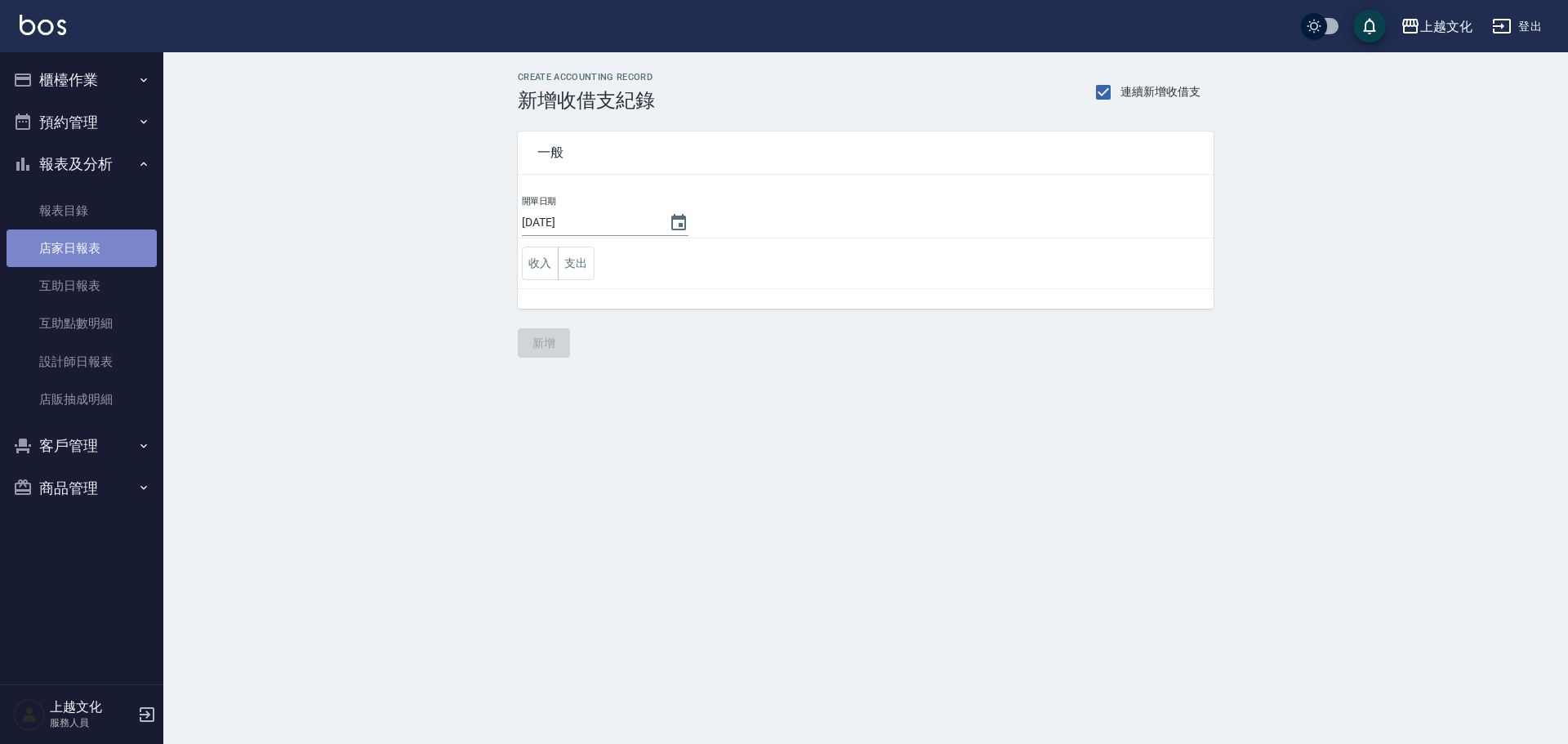
click at [80, 241] on link "店家日報表" at bounding box center [81, 248] width 150 height 38
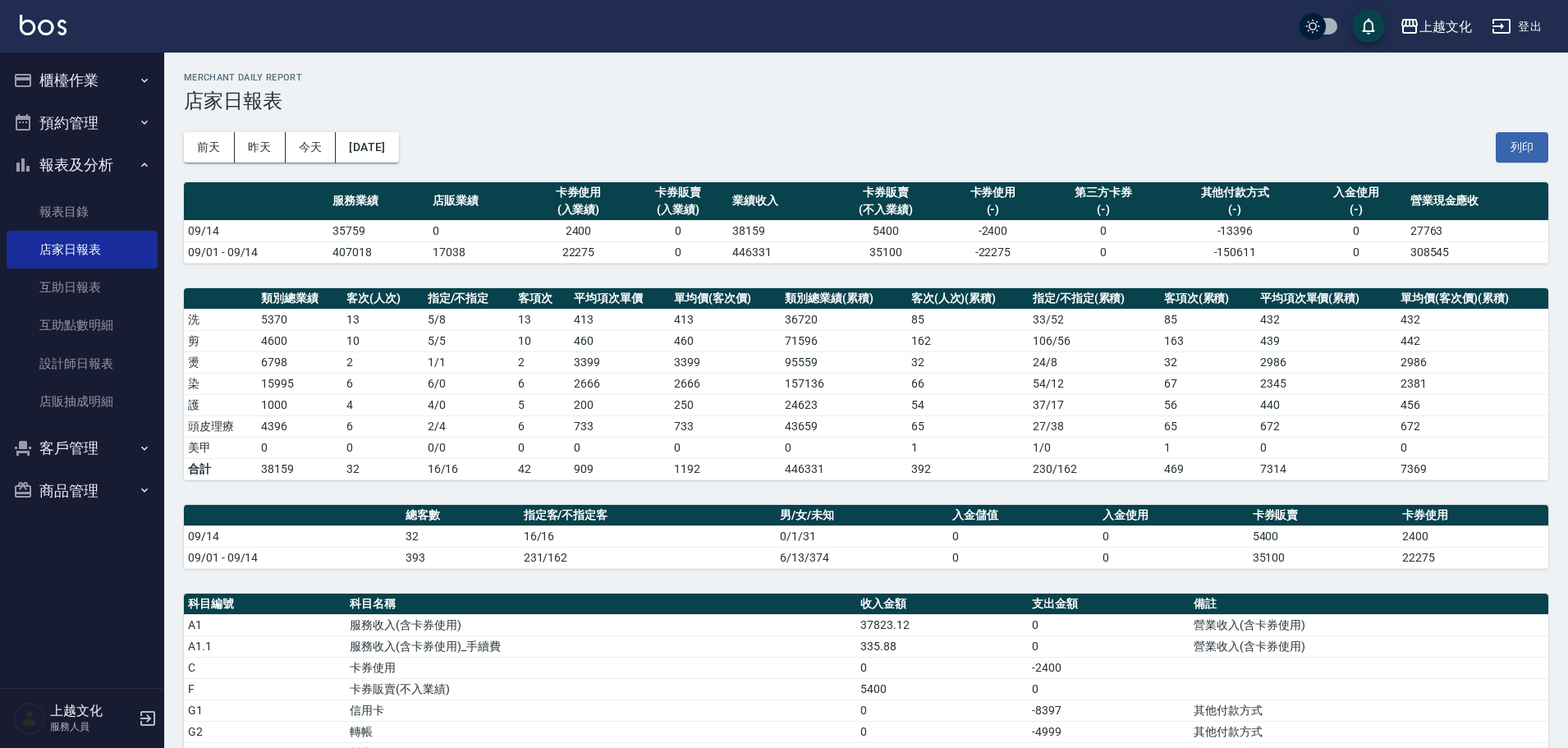
click at [51, 83] on button "櫃檯作業" at bounding box center [82, 81] width 151 height 43
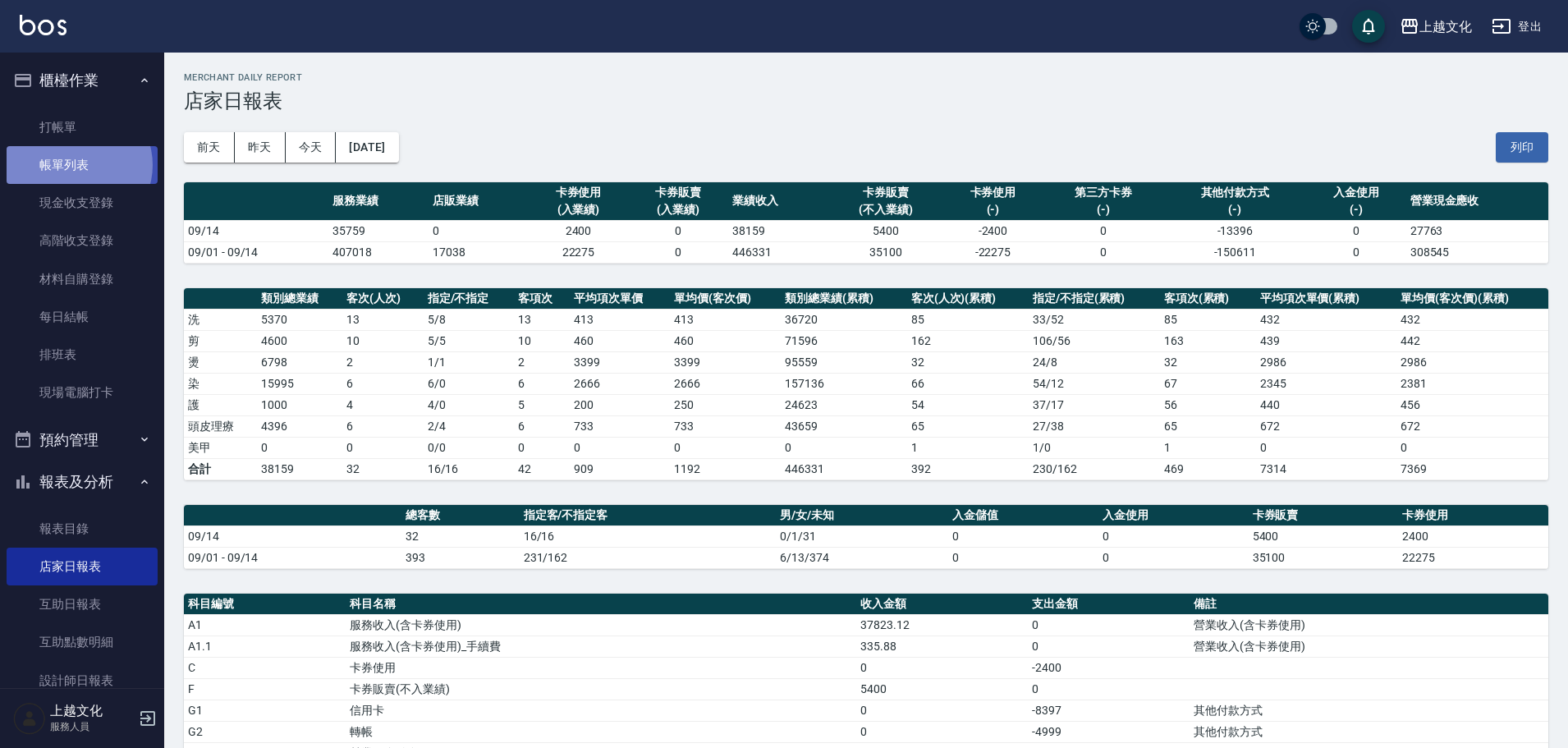
click at [77, 165] on link "帳單列表" at bounding box center [82, 164] width 151 height 38
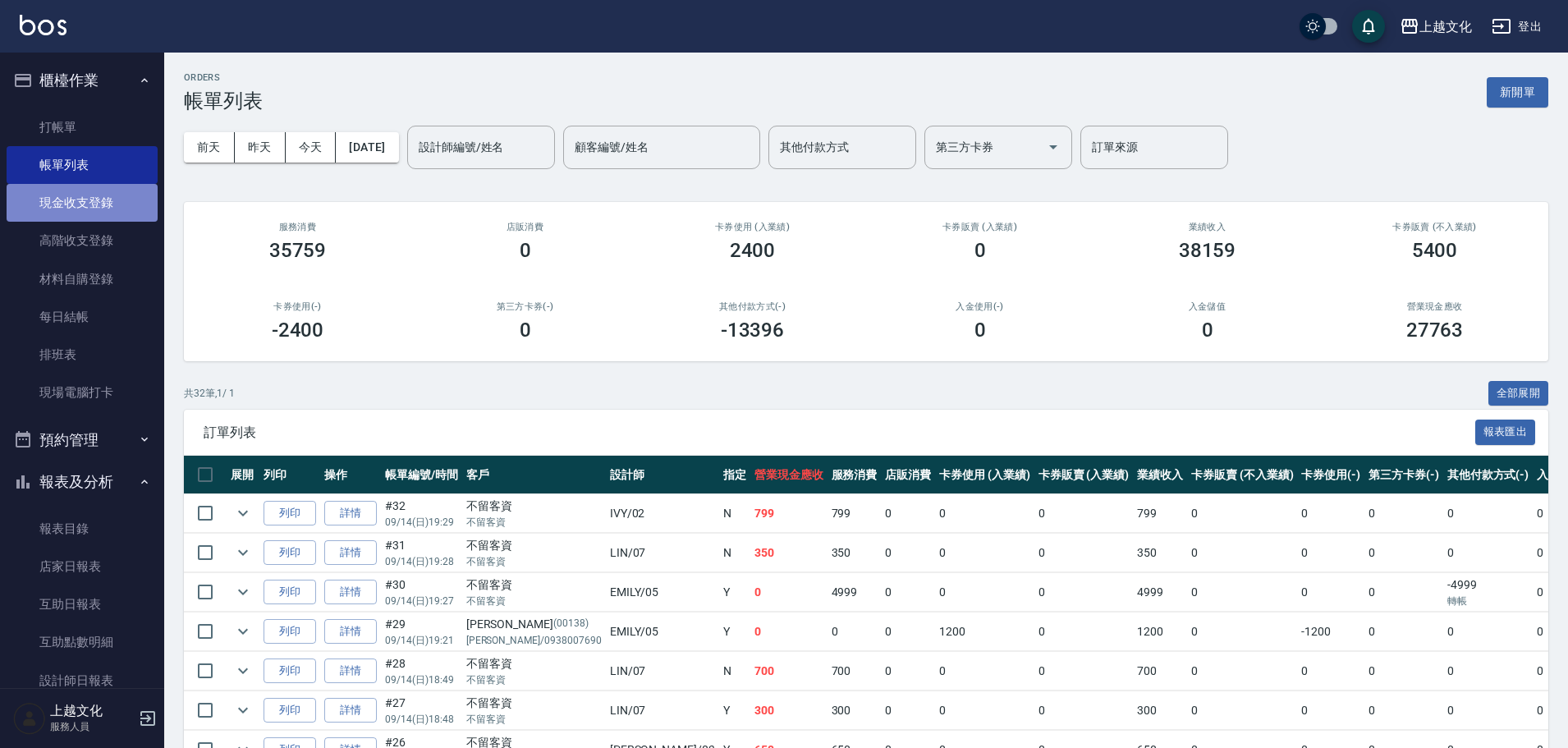
click at [92, 189] on link "現金收支登錄" at bounding box center [82, 203] width 151 height 38
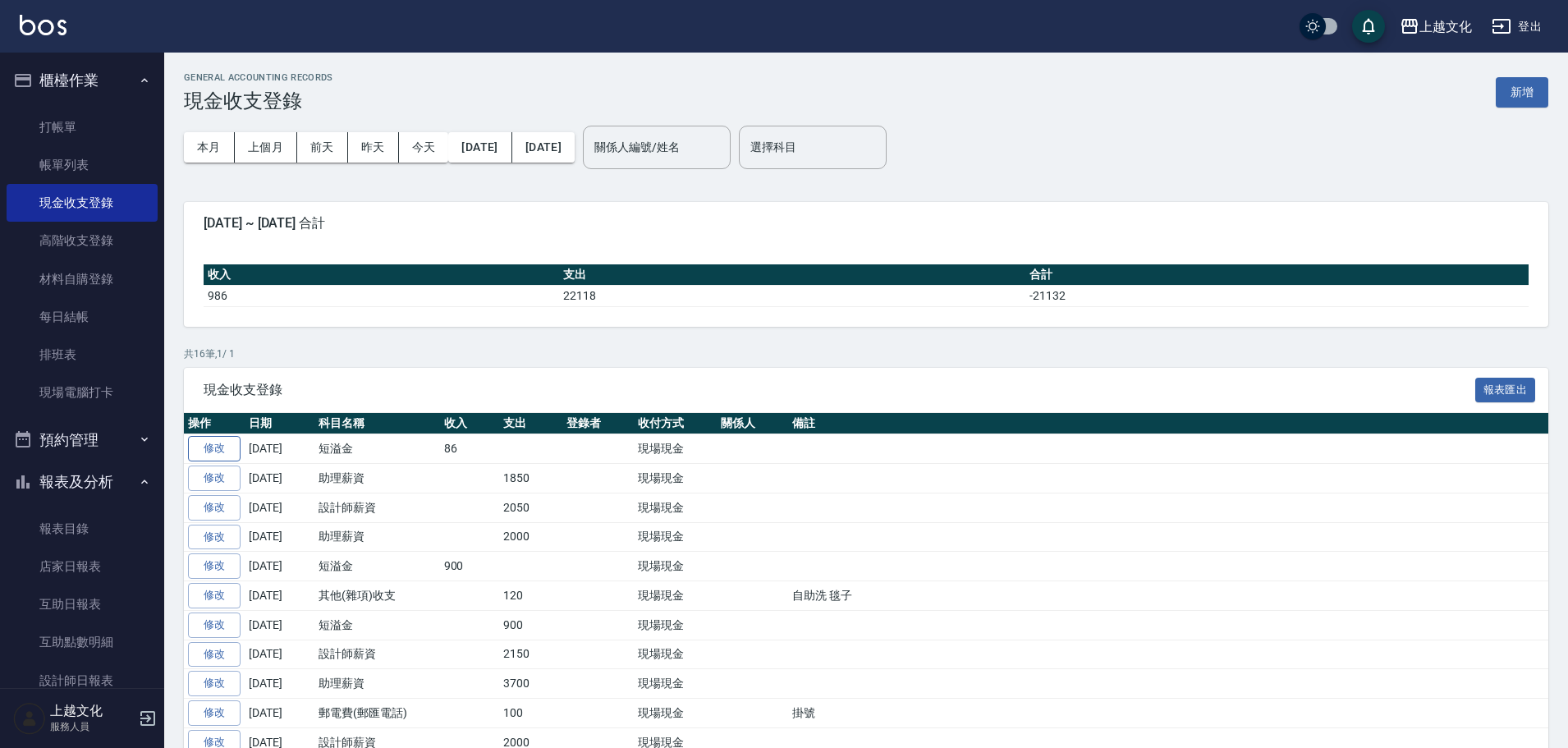
click at [213, 441] on link "修改" at bounding box center [214, 449] width 52 height 26
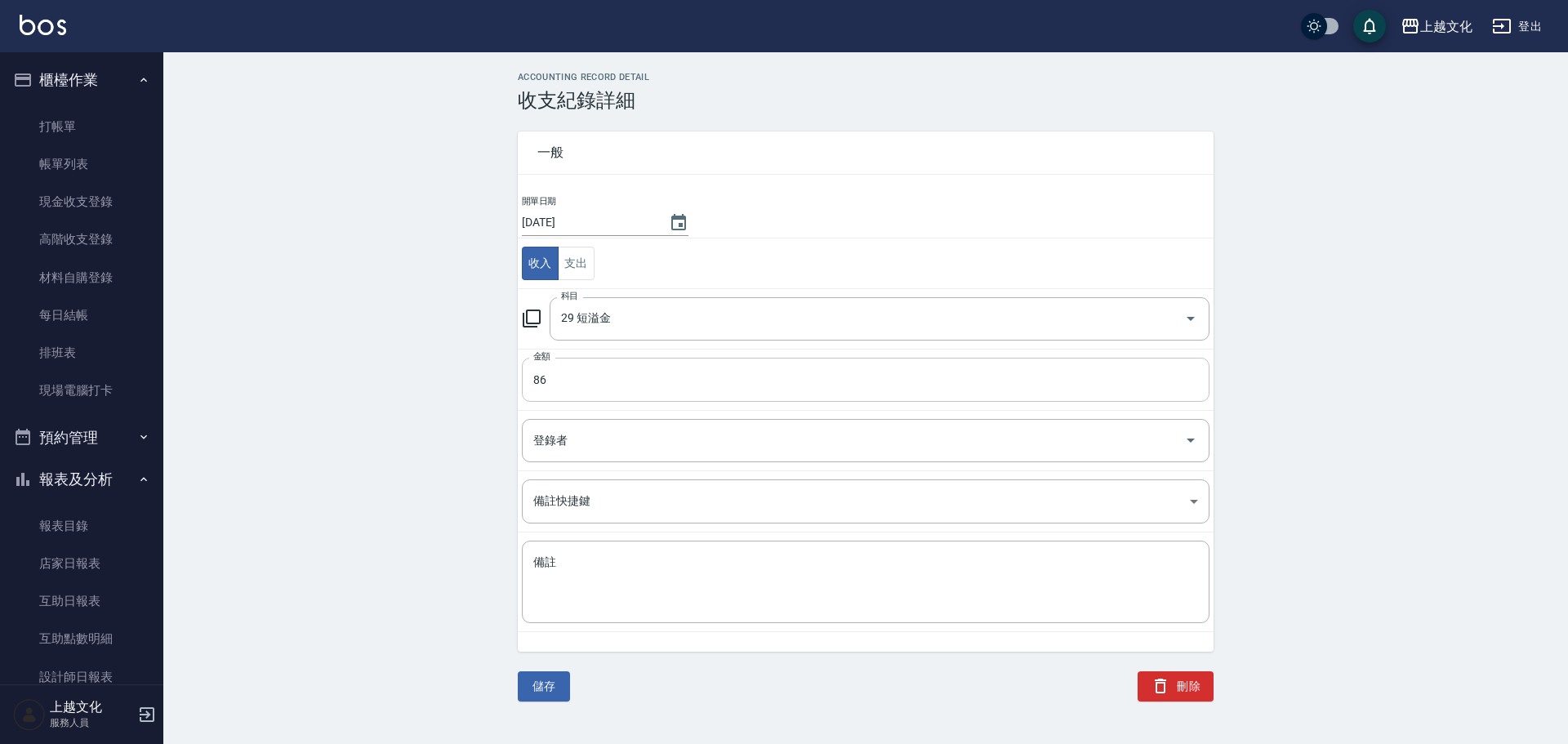
click at [575, 372] on input "86" at bounding box center [866, 380] width 688 height 44
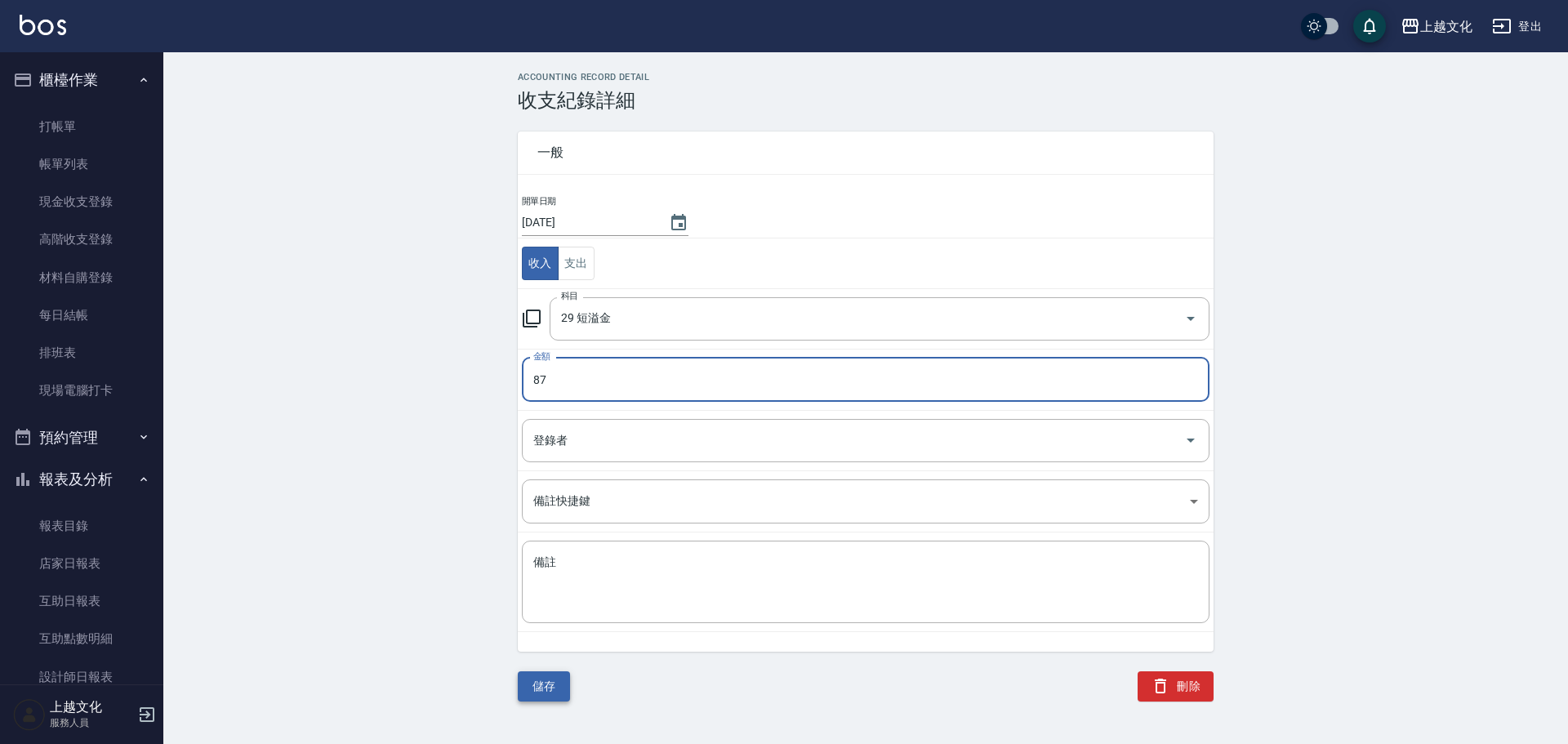
type input "87"
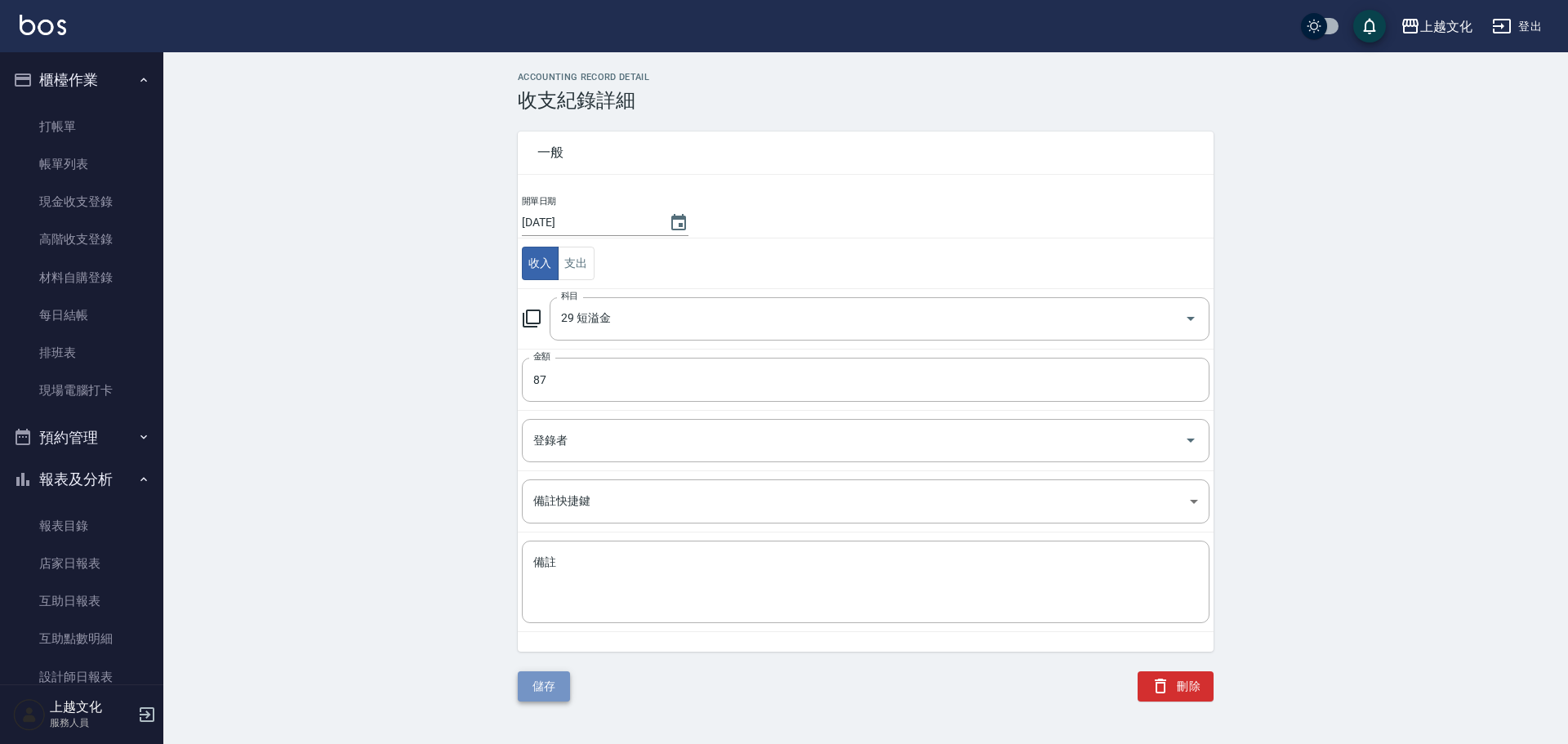
click at [529, 679] on button "儲存" at bounding box center [544, 687] width 52 height 30
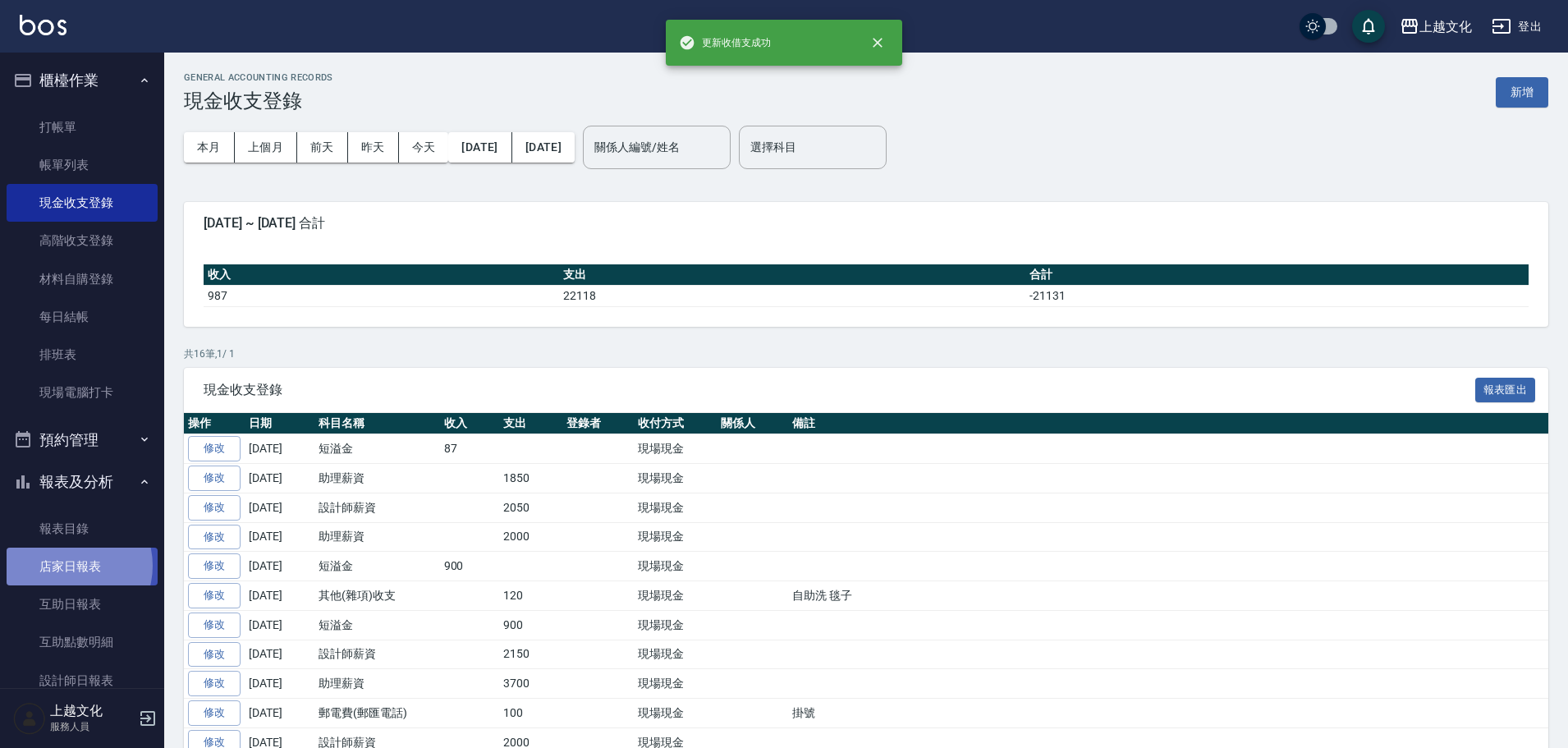
click at [68, 566] on link "店家日報表" at bounding box center [82, 566] width 151 height 38
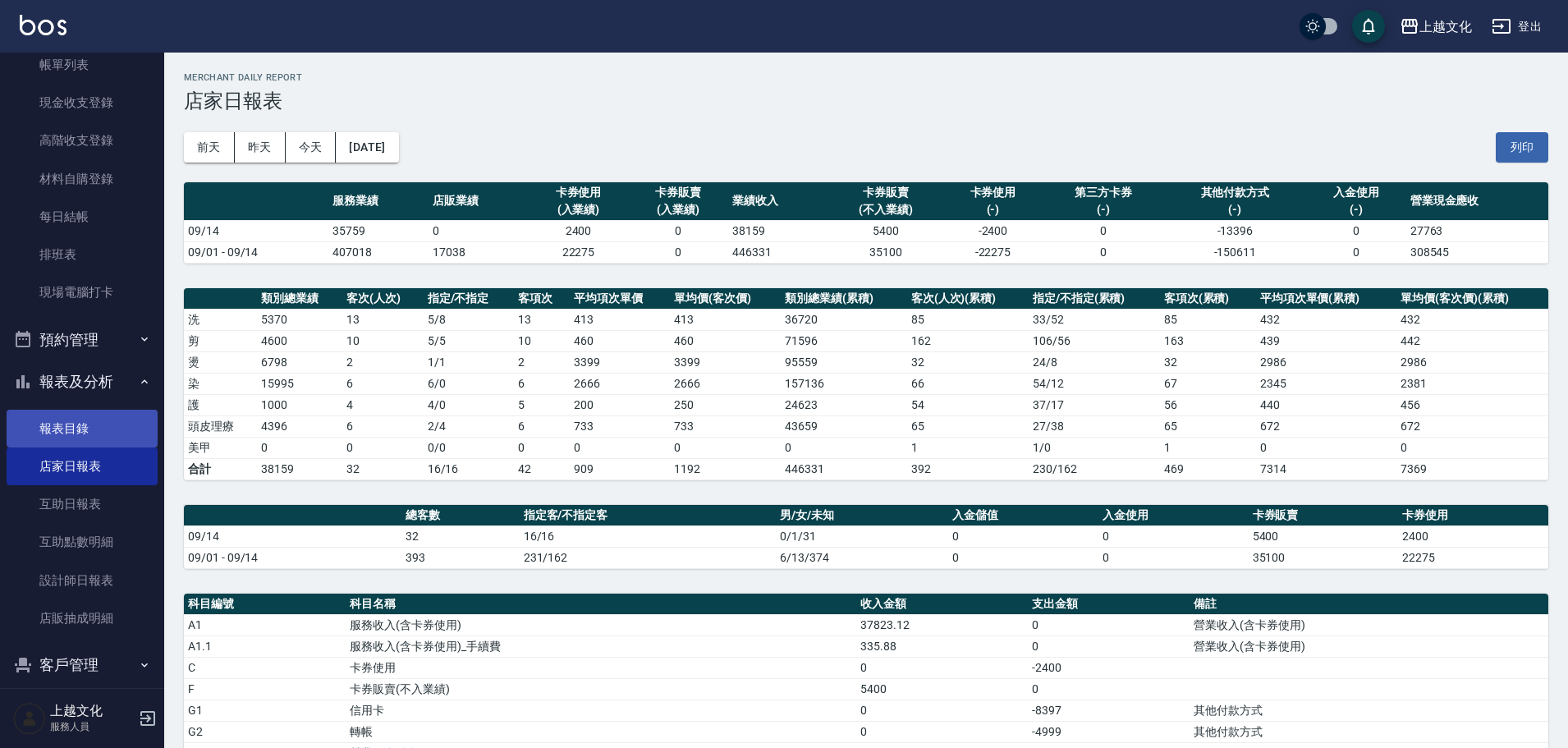
scroll to position [160, 0]
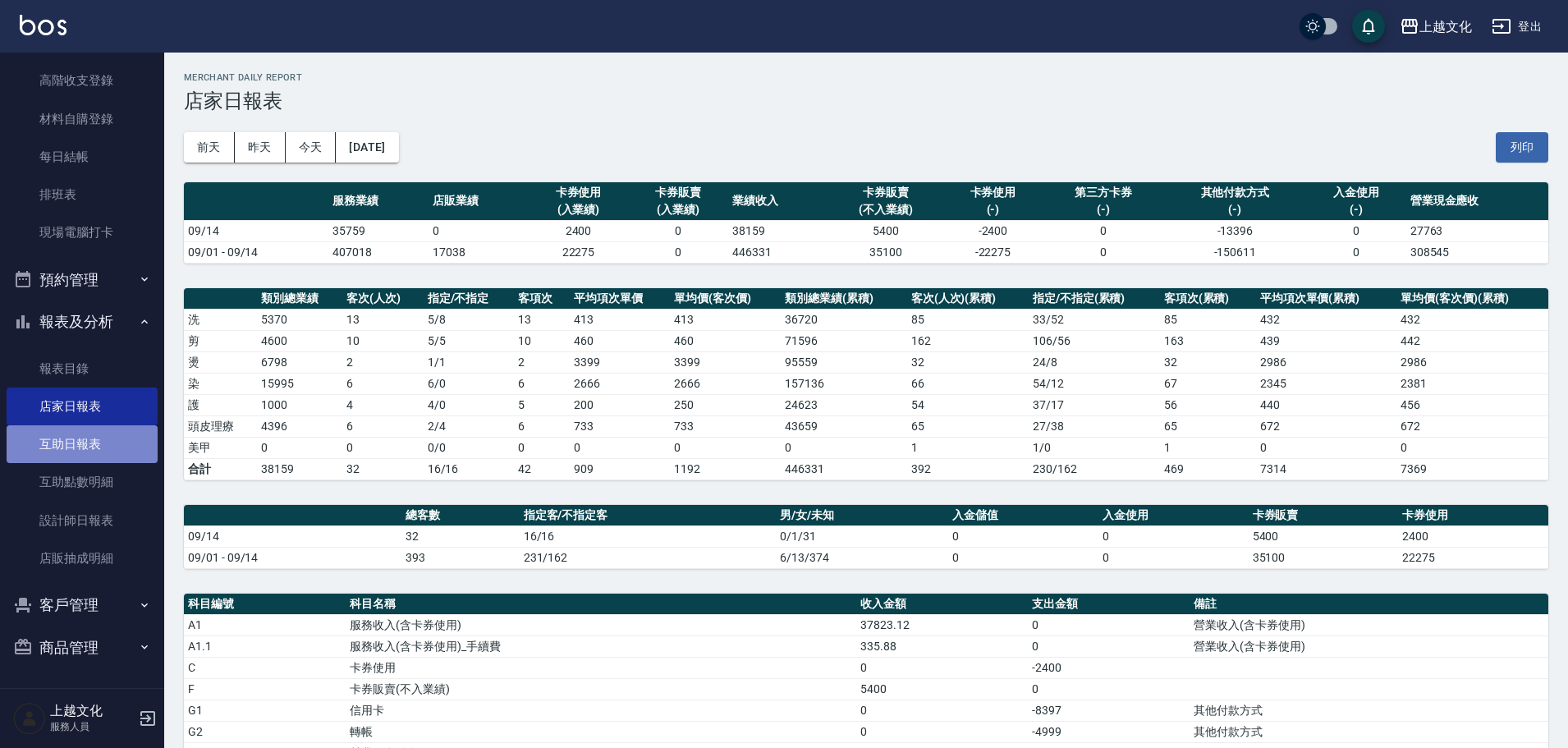
click at [84, 428] on link "互助日報表" at bounding box center [82, 444] width 151 height 38
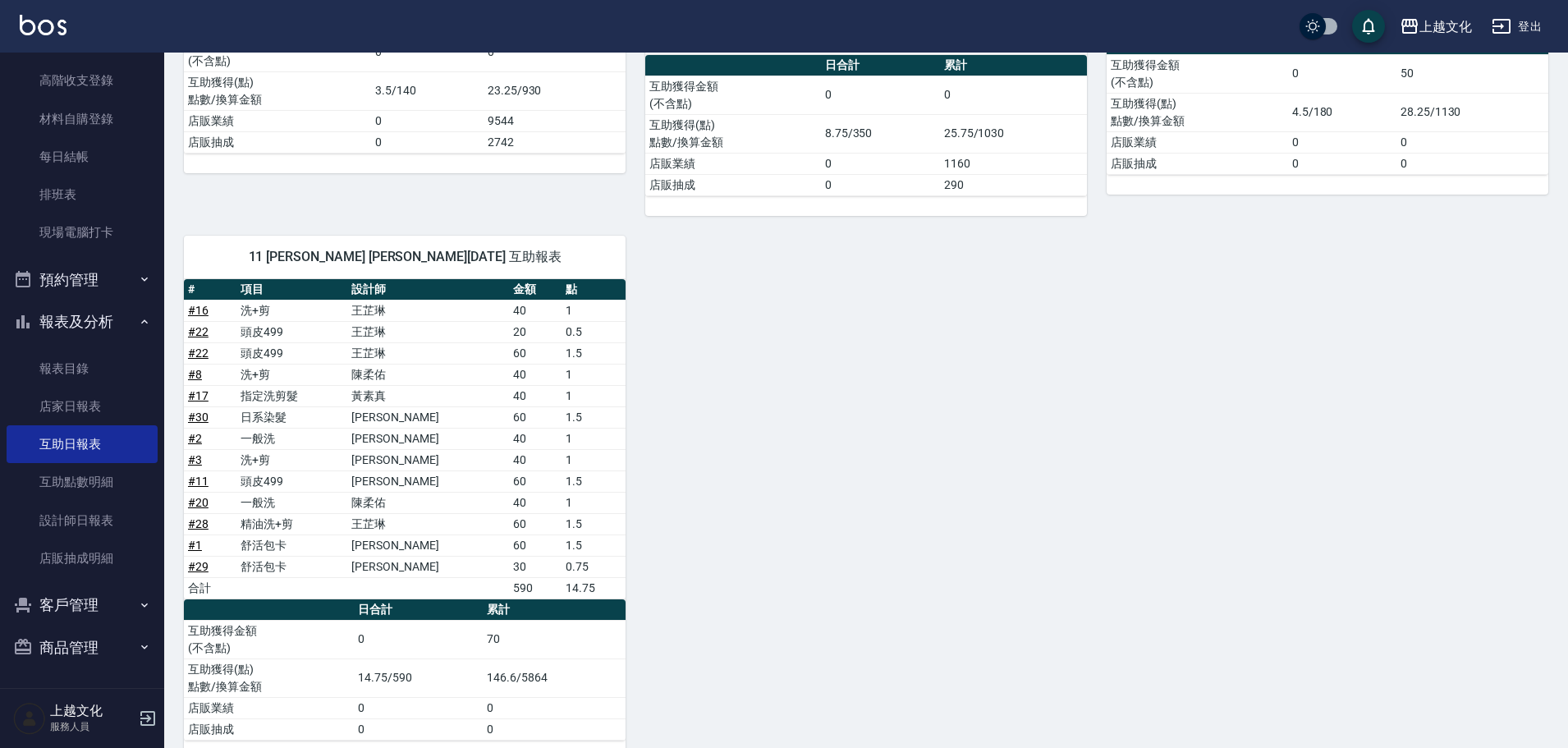
scroll to position [492, 0]
